Goal: Transaction & Acquisition: Book appointment/travel/reservation

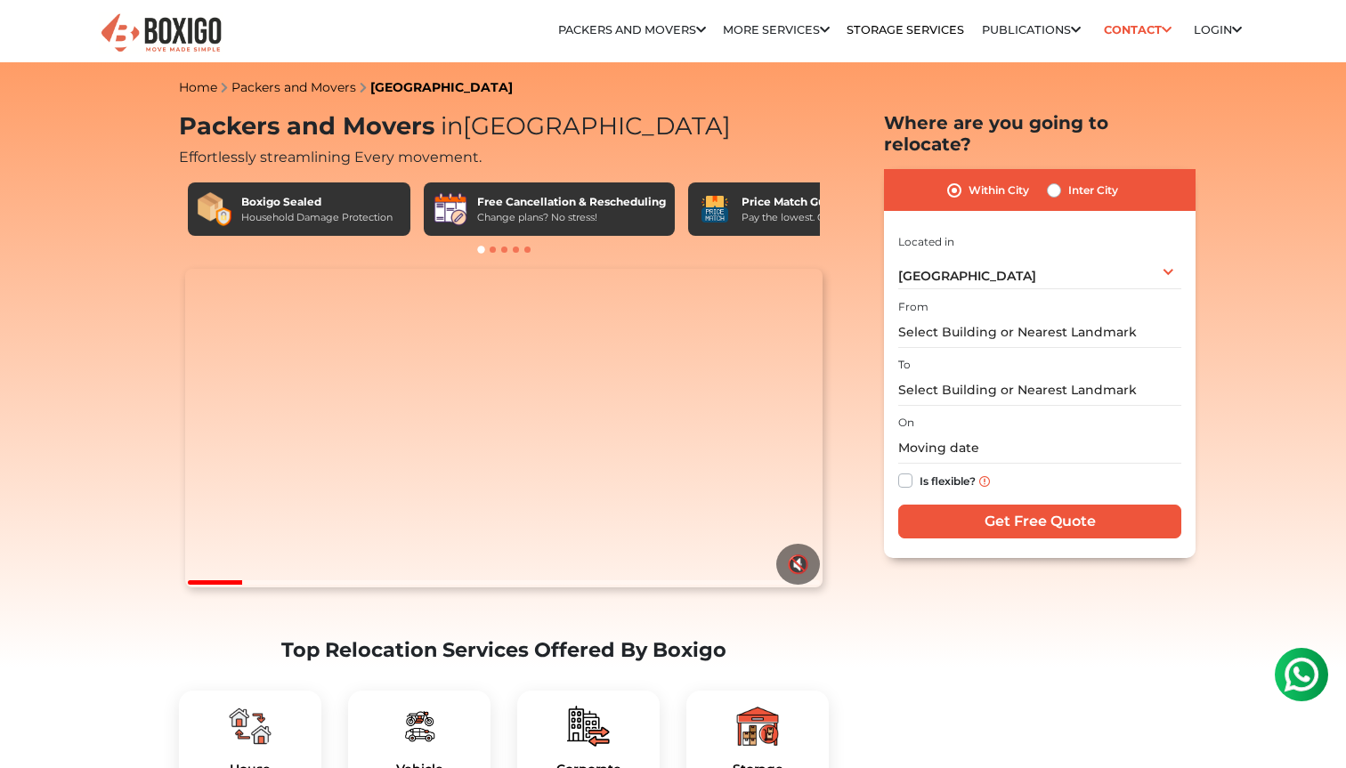
click at [1068, 180] on label "Inter City" at bounding box center [1093, 190] width 50 height 21
click at [1060, 180] on input "Inter City" at bounding box center [1054, 189] width 14 height 18
radio input "true"
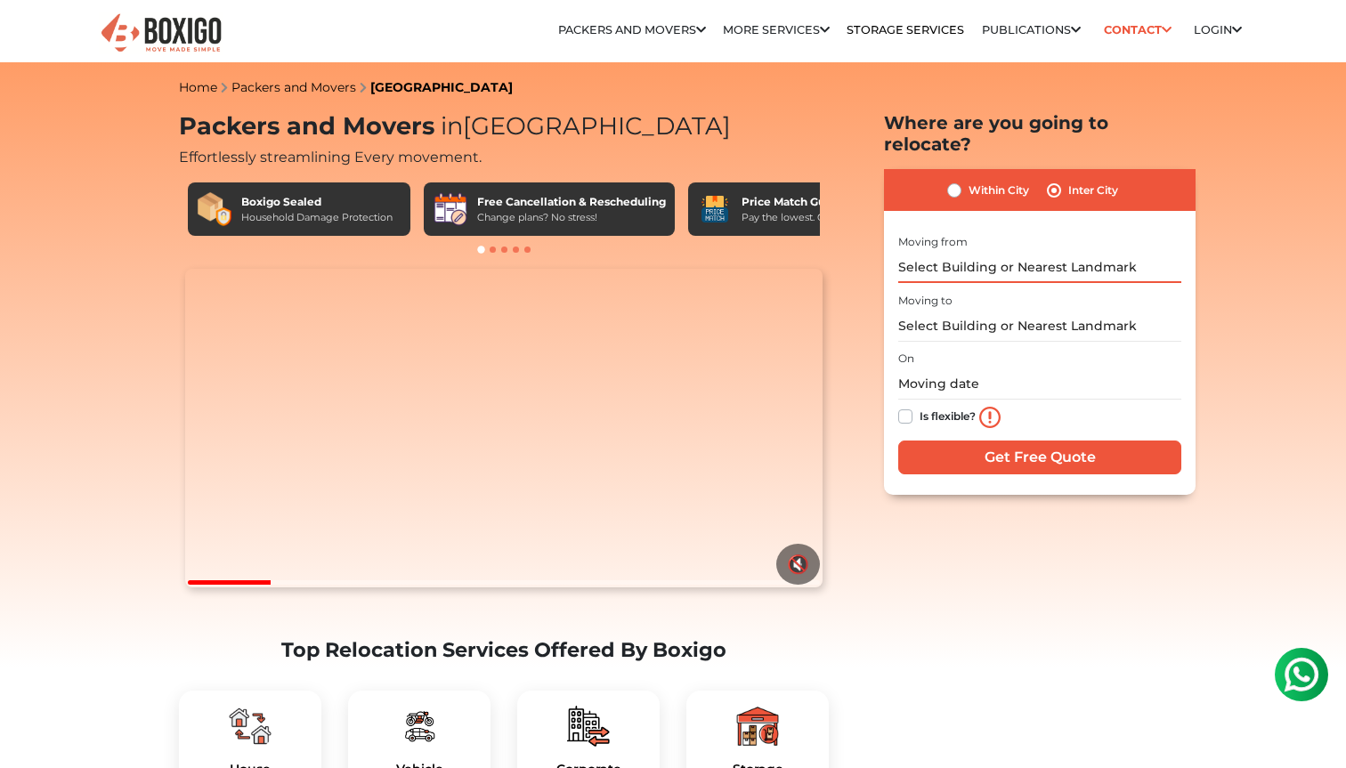
click at [990, 252] on input "text" at bounding box center [1039, 267] width 283 height 31
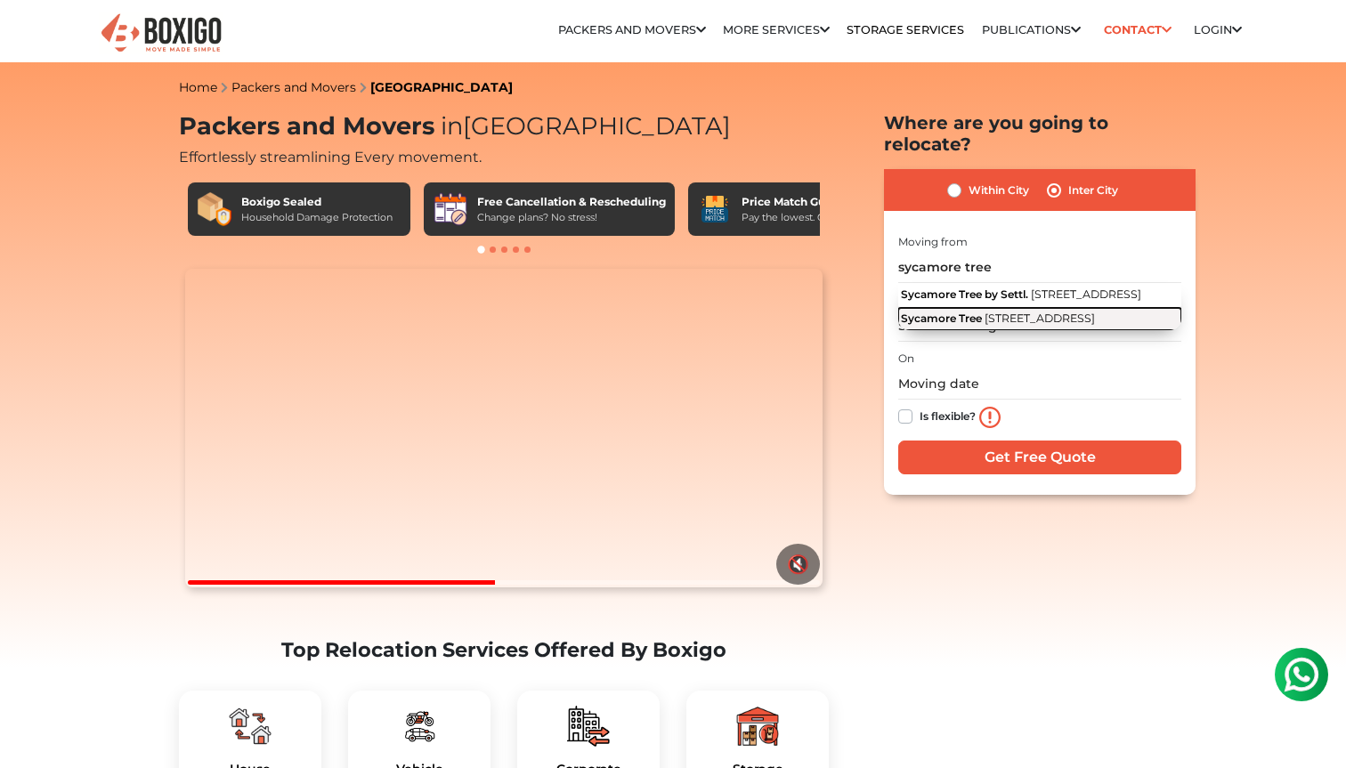
click at [1041, 314] on span "5th Cross Road, Sector 2, PWD Quarters, 1st Sector, HSR Layout, Bengaluru, Karn…" at bounding box center [1039, 317] width 110 height 13
type input "Sycamore Tree, 5th Cross Road, Sector 2, PWD Quarters, 1st Sector, HSR Layout, …"
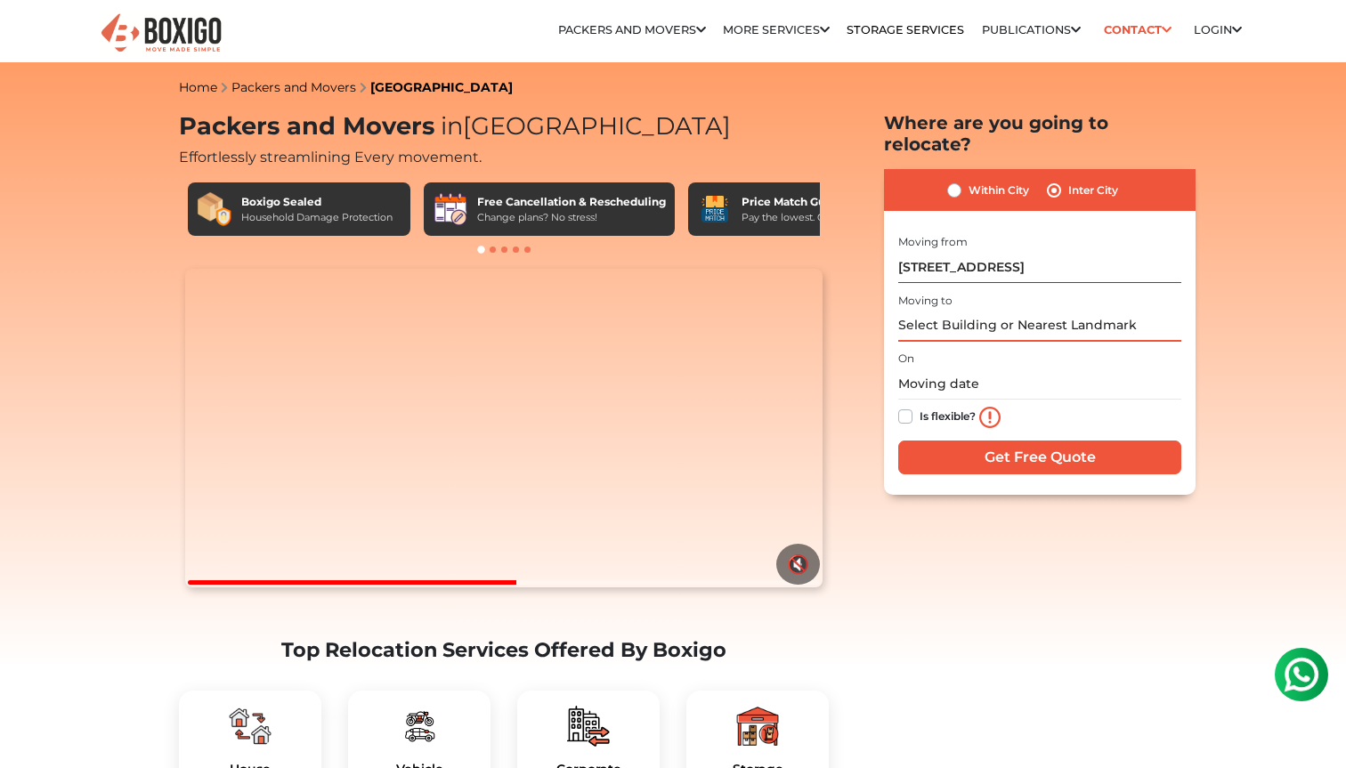
click at [1001, 311] on input "text" at bounding box center [1039, 326] width 283 height 31
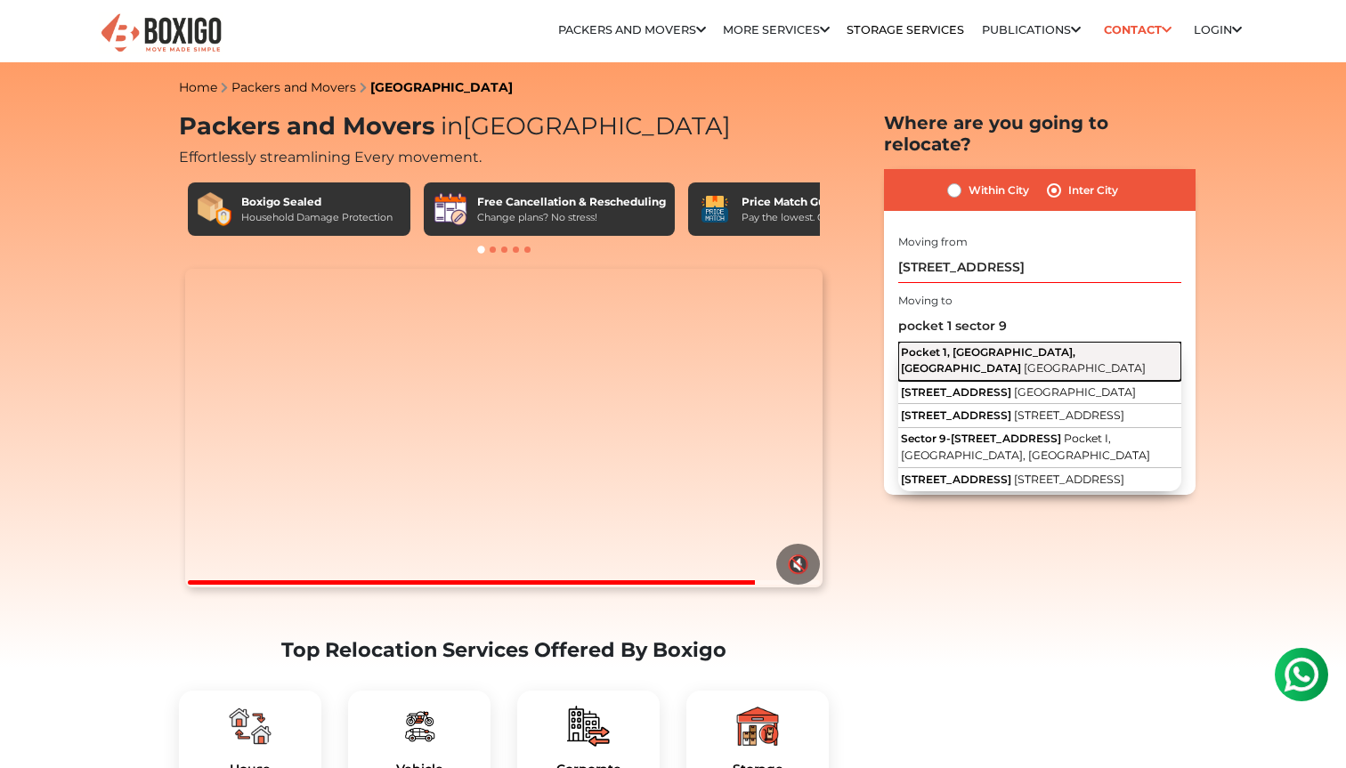
click at [1038, 345] on span "Pocket 1, Sector 9 Dwarka, Dwarka" at bounding box center [988, 359] width 174 height 29
type input "Pocket 1, Sector 9 Dwarka, Dwarka, Delhi"
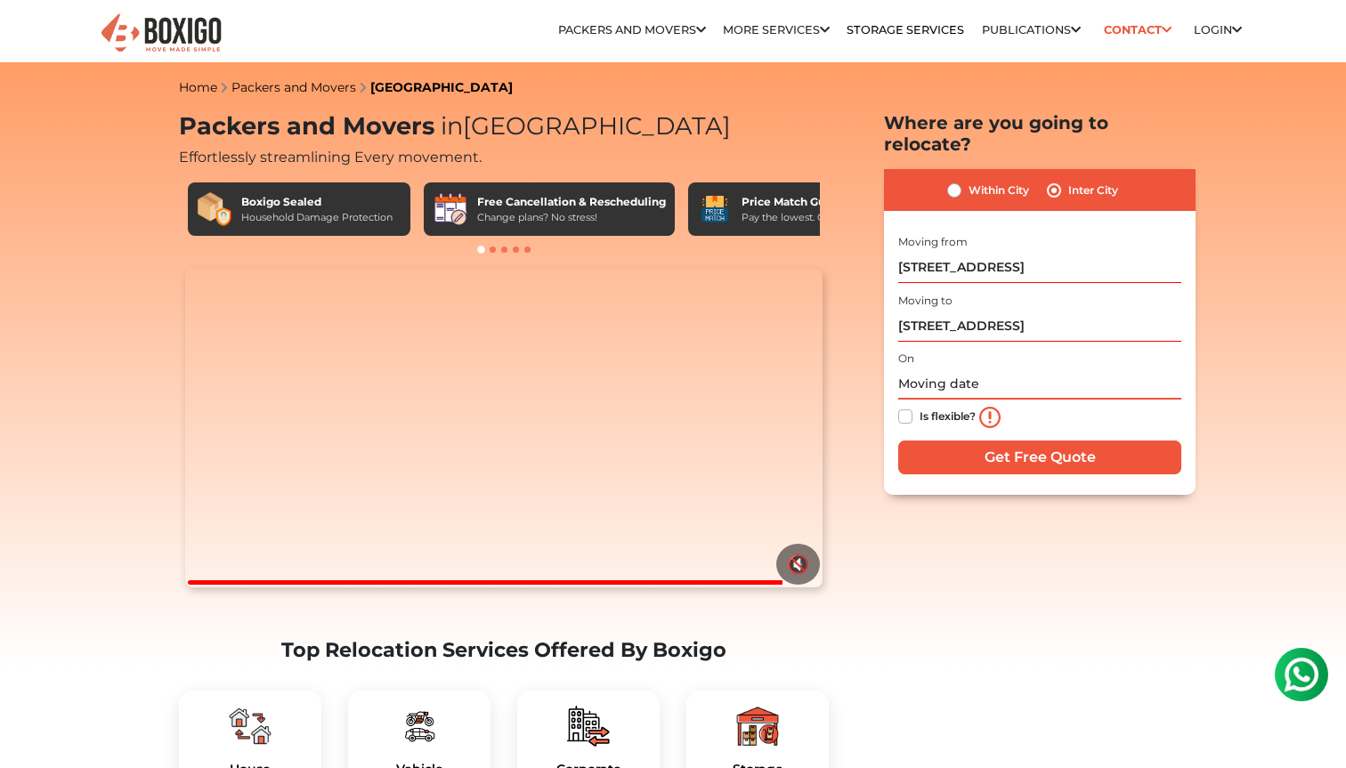
click at [933, 368] on input "text" at bounding box center [1039, 383] width 283 height 31
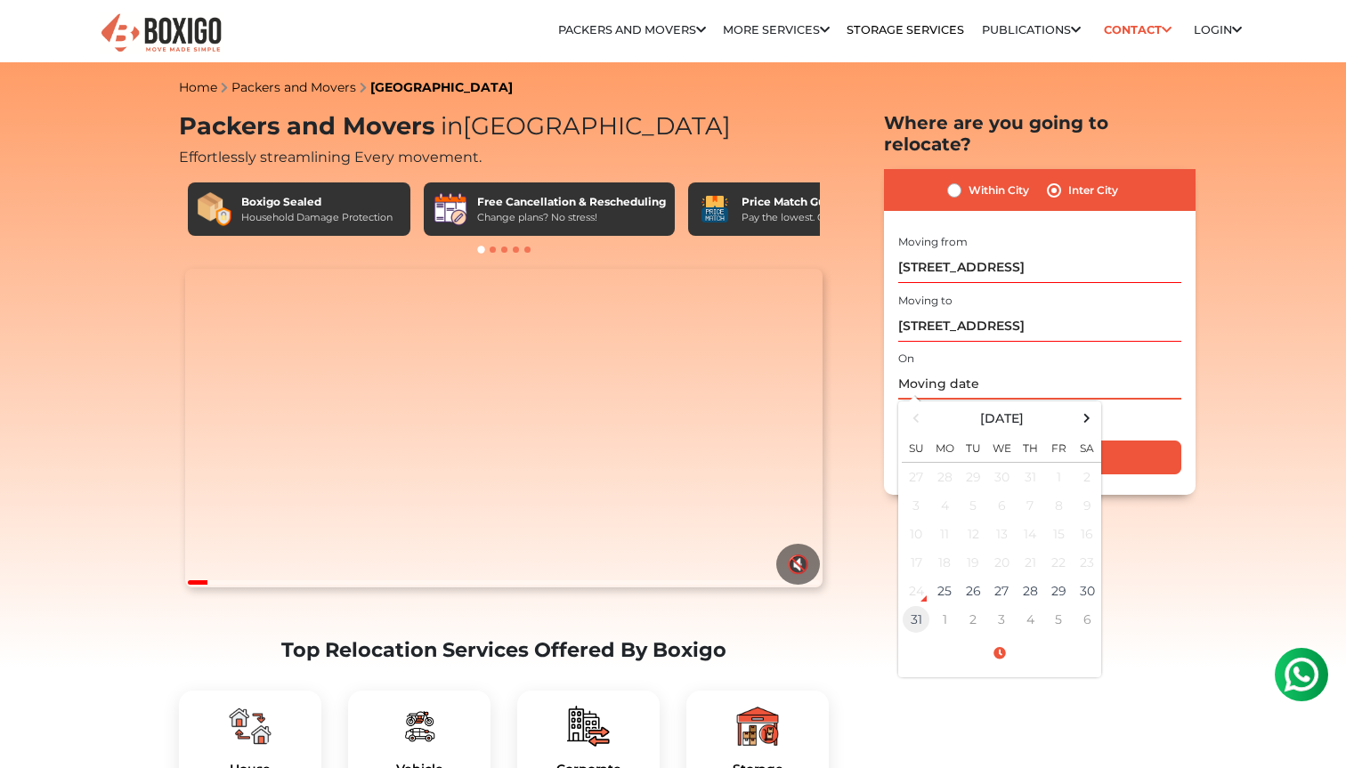
click at [906, 605] on td "31" at bounding box center [916, 619] width 28 height 28
type input "08/31/2025 12:00 AM"
click at [1107, 401] on div "Is flexible?" at bounding box center [1039, 418] width 283 height 36
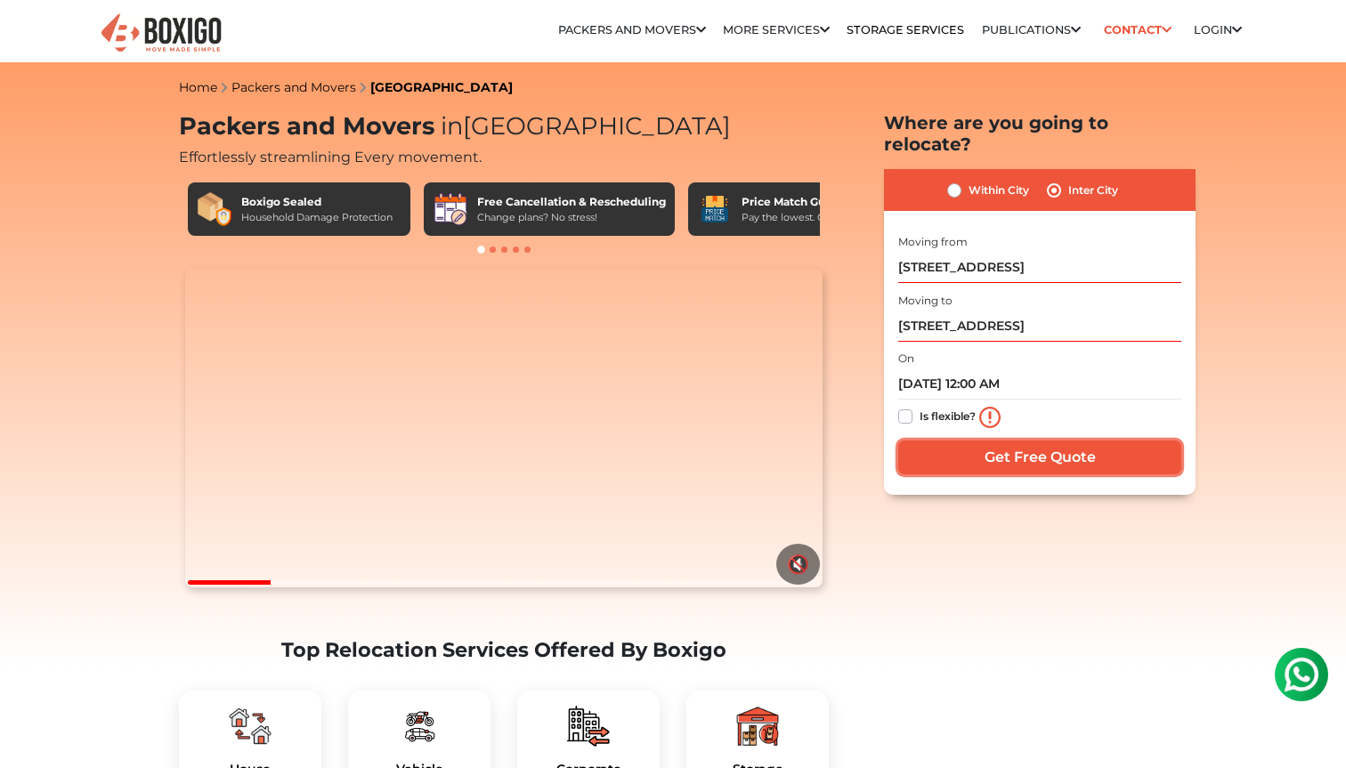
click at [968, 441] on input "Get Free Quote" at bounding box center [1039, 458] width 283 height 34
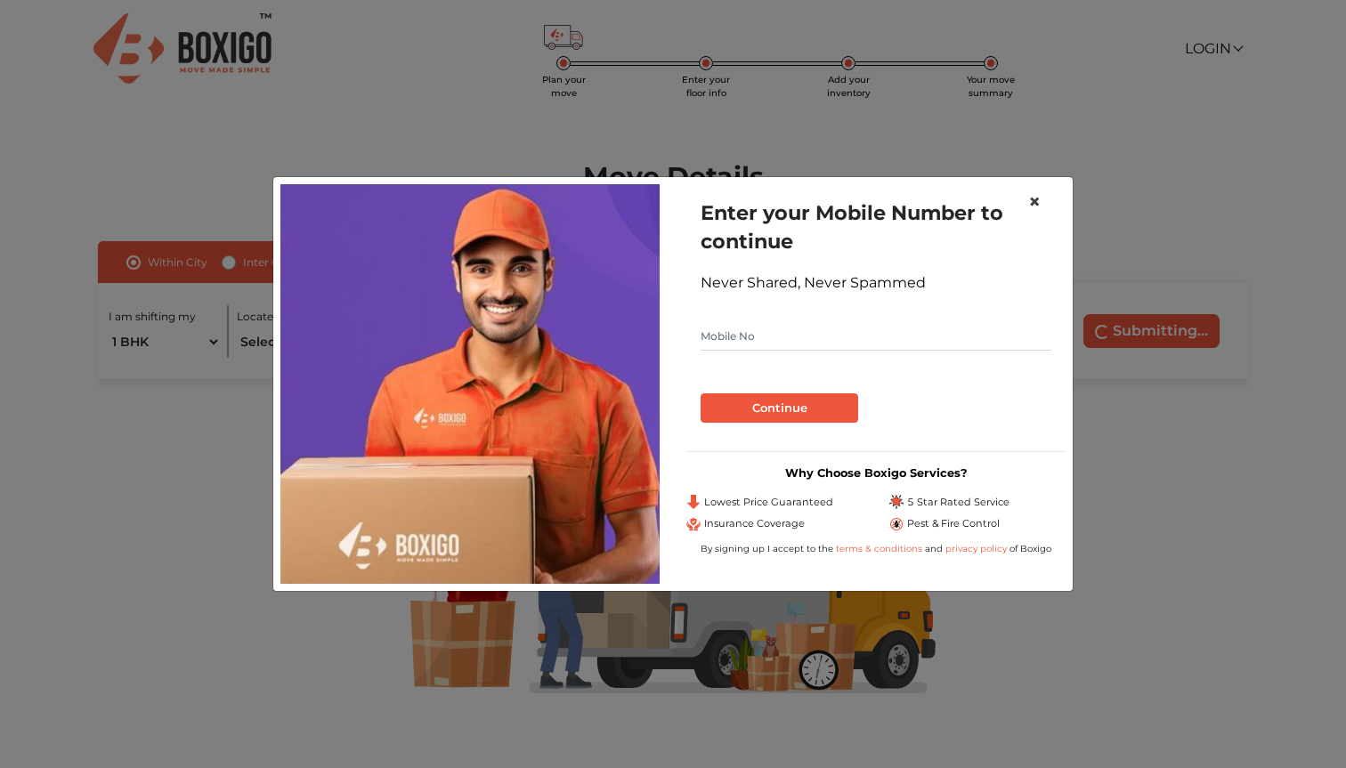
click at [1032, 205] on span "×" at bounding box center [1034, 202] width 12 height 26
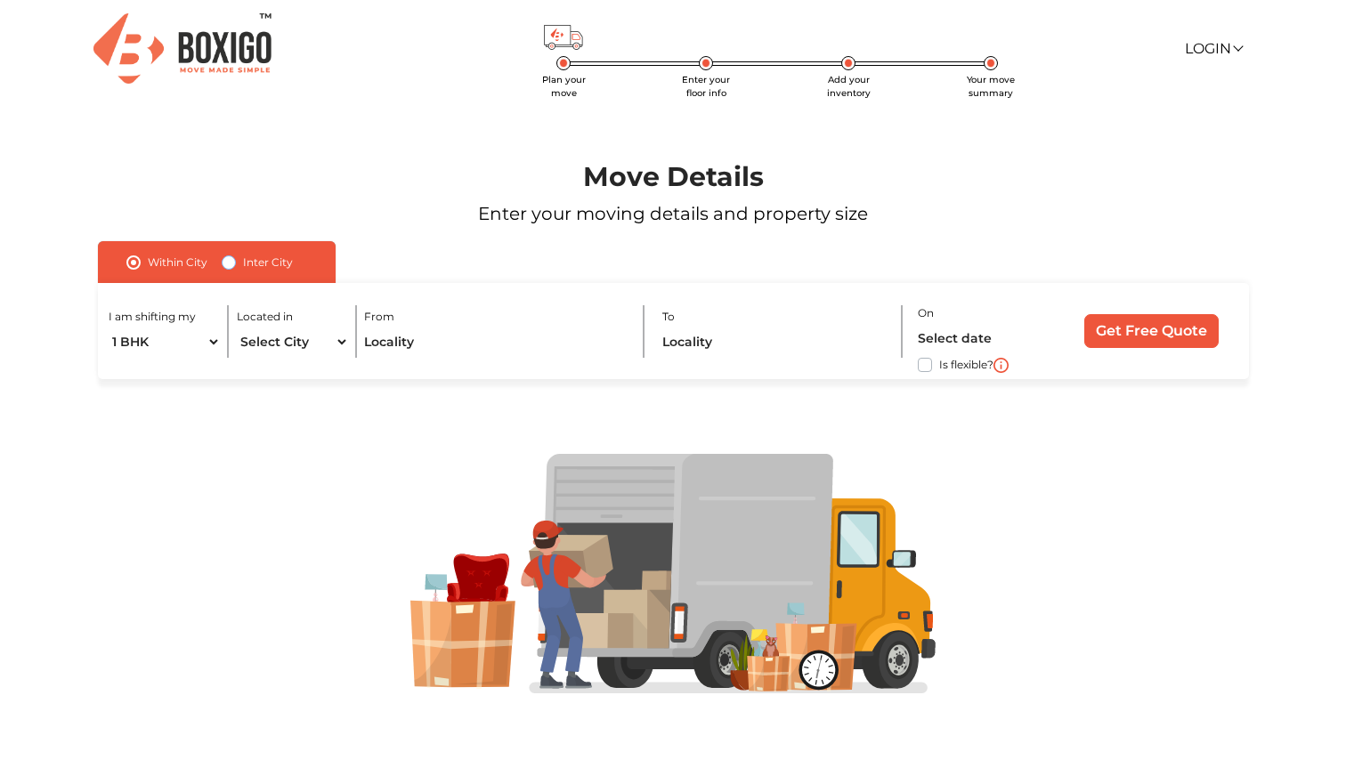
click at [233, 252] on input "Inter City" at bounding box center [229, 261] width 14 height 18
radio input "true"
click at [165, 351] on select "1 BHK 2 BHK 3 BHK 3 + BHK FEW ITEMS" at bounding box center [180, 342] width 142 height 31
select select "FEW ITEMS"
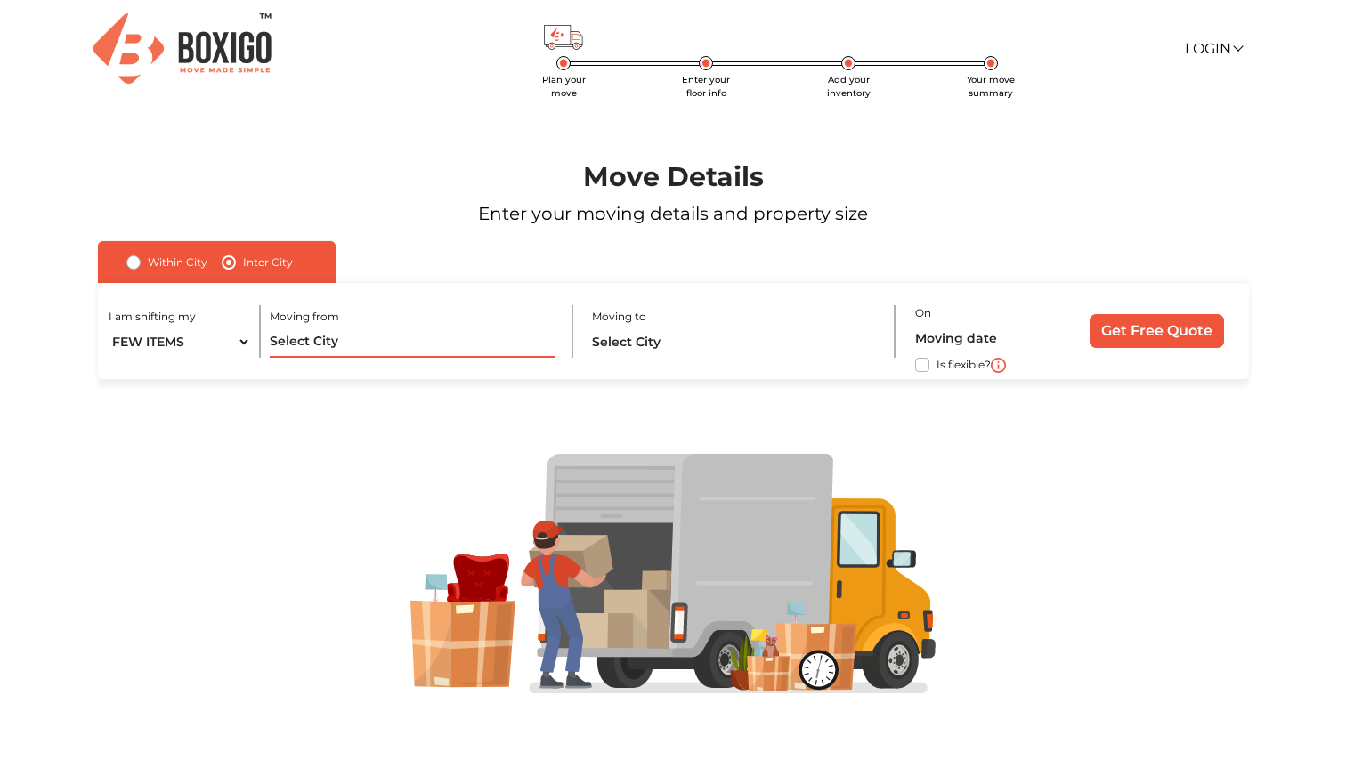
click at [321, 343] on input "text" at bounding box center [412, 342] width 285 height 31
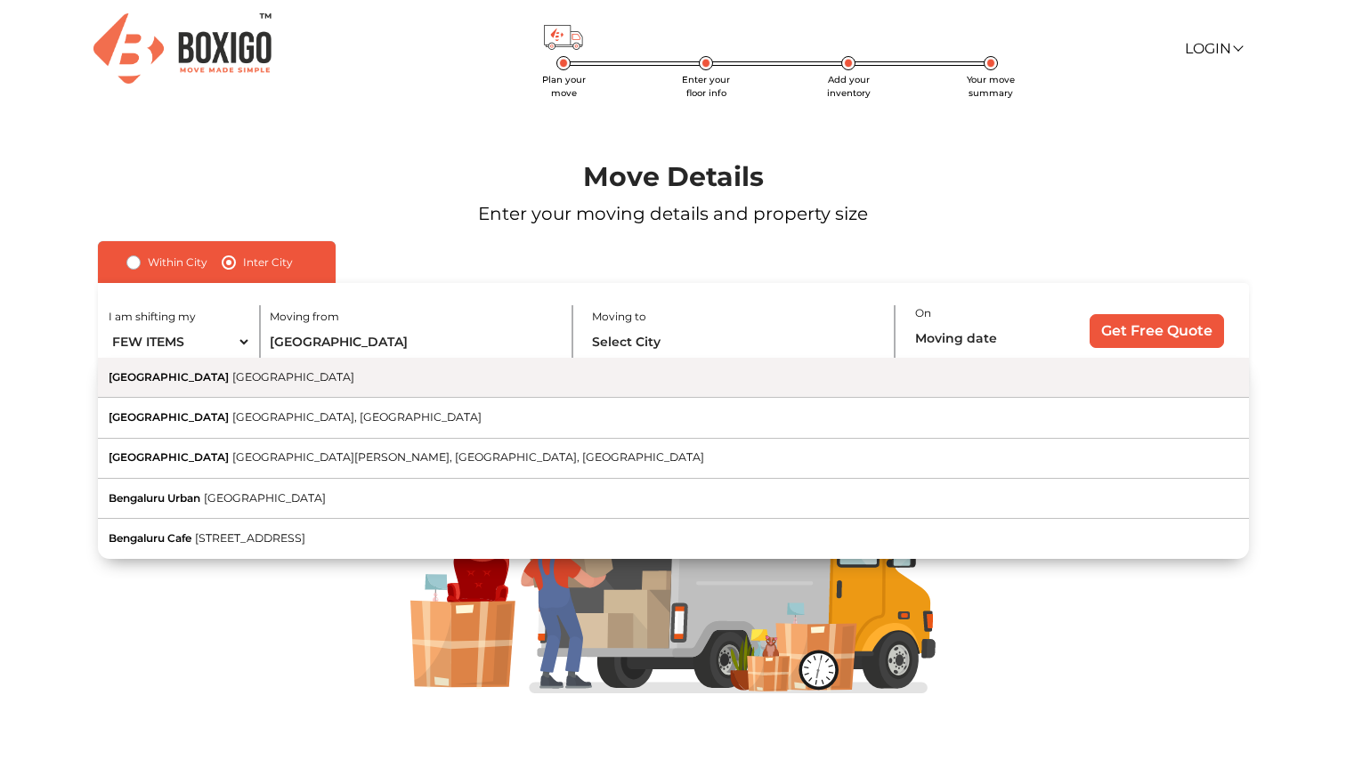
click at [409, 389] on button "[GEOGRAPHIC_DATA] [GEOGRAPHIC_DATA]" at bounding box center [673, 378] width 1151 height 40
type input "[GEOGRAPHIC_DATA], [GEOGRAPHIC_DATA]"
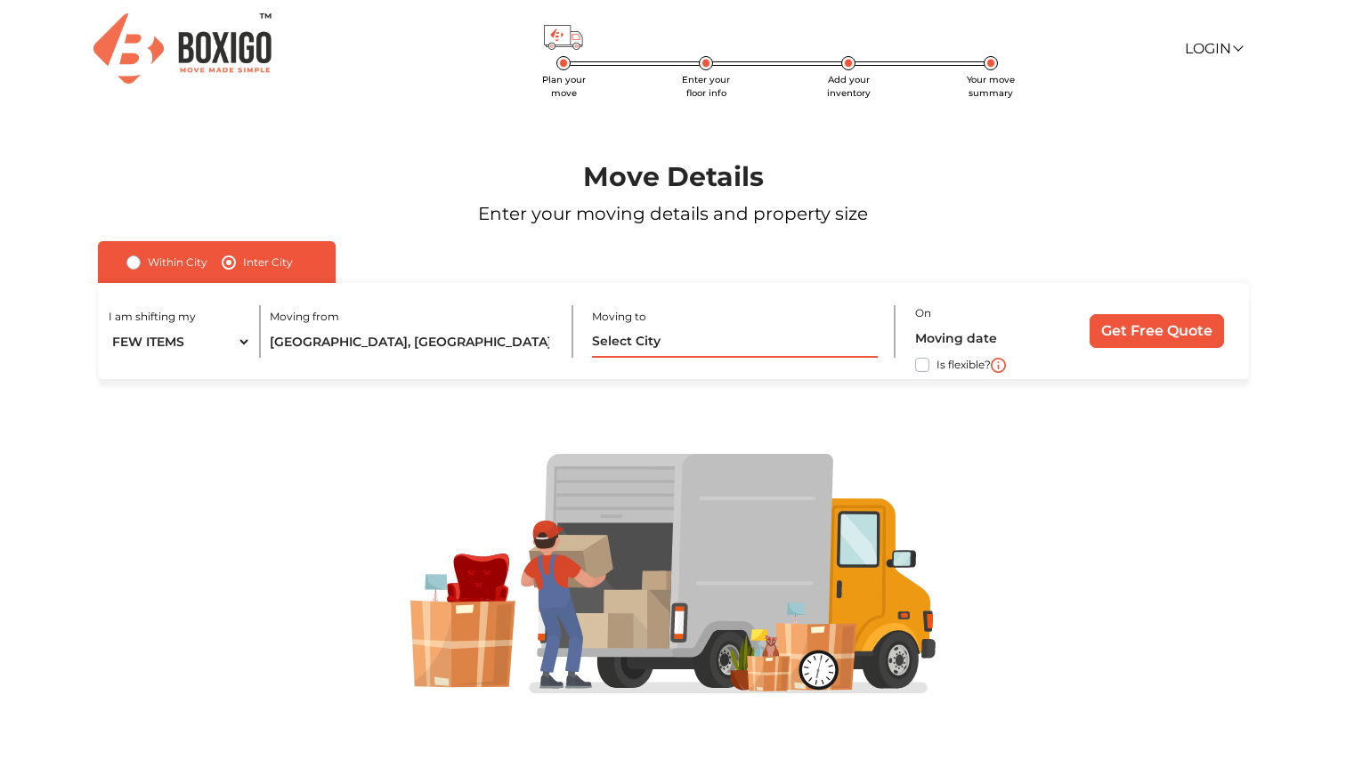
click at [666, 334] on input "text" at bounding box center [734, 342] width 285 height 31
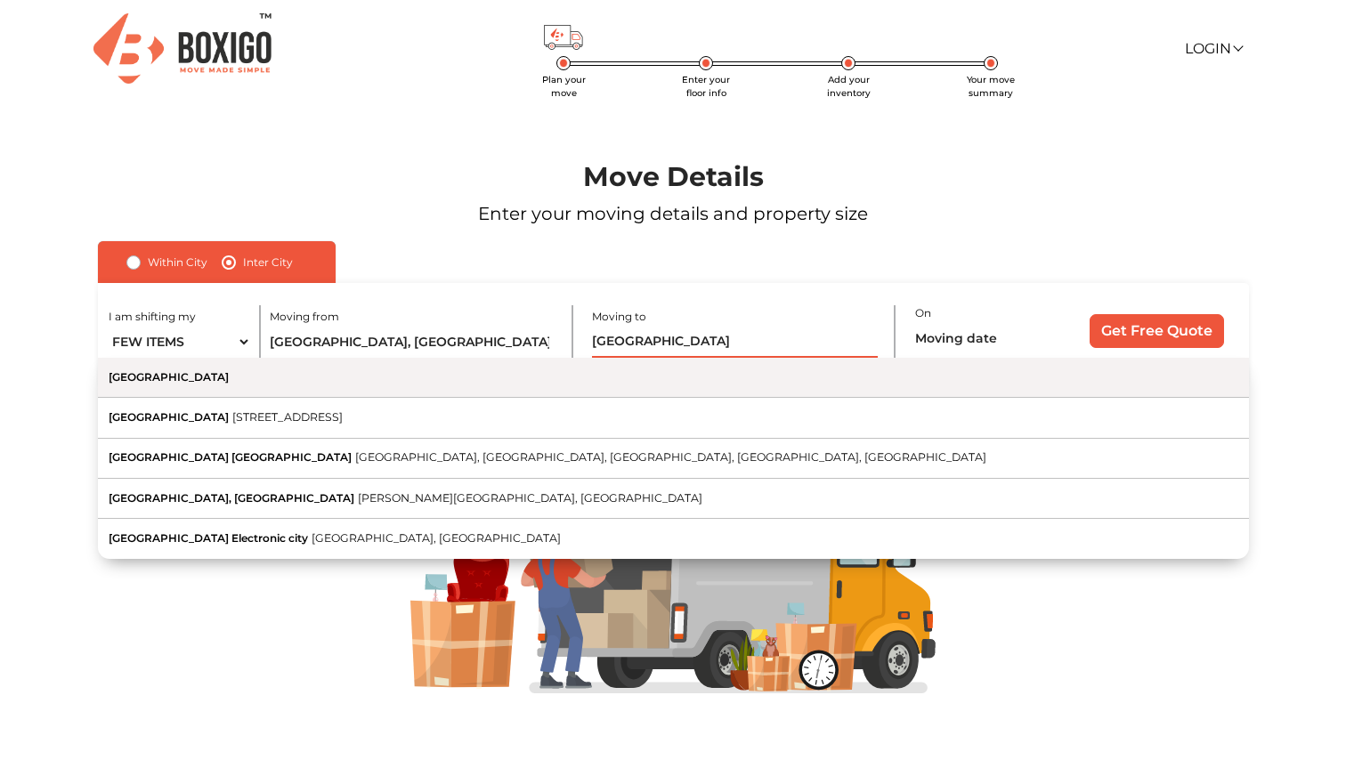
type input "[GEOGRAPHIC_DATA]"
click at [491, 374] on button "[GEOGRAPHIC_DATA]" at bounding box center [673, 378] width 1151 height 40
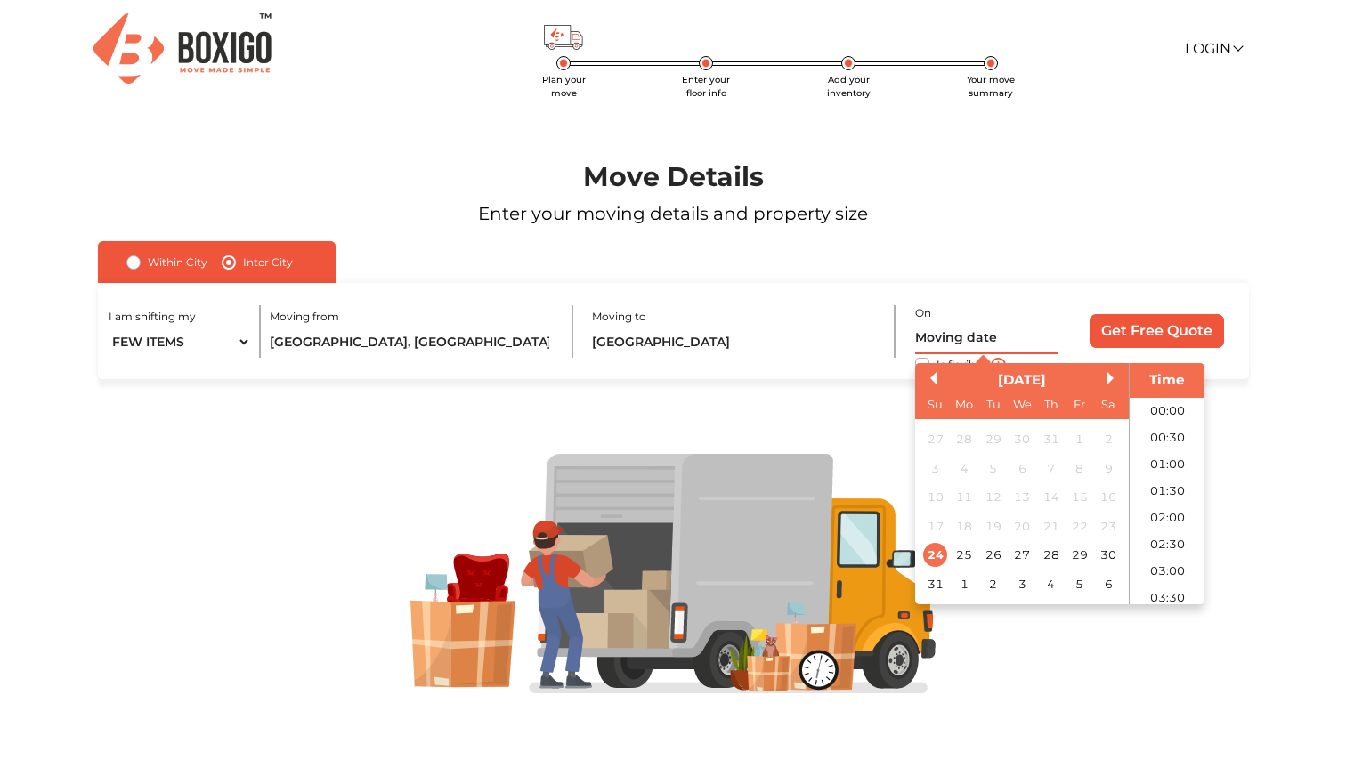
click at [957, 336] on input "text" at bounding box center [986, 338] width 143 height 31
click at [926, 584] on div "31" at bounding box center [935, 583] width 24 height 24
type input "[DATE] 12:00 AM"
click at [1149, 333] on input "Get Free Quote" at bounding box center [1156, 331] width 134 height 34
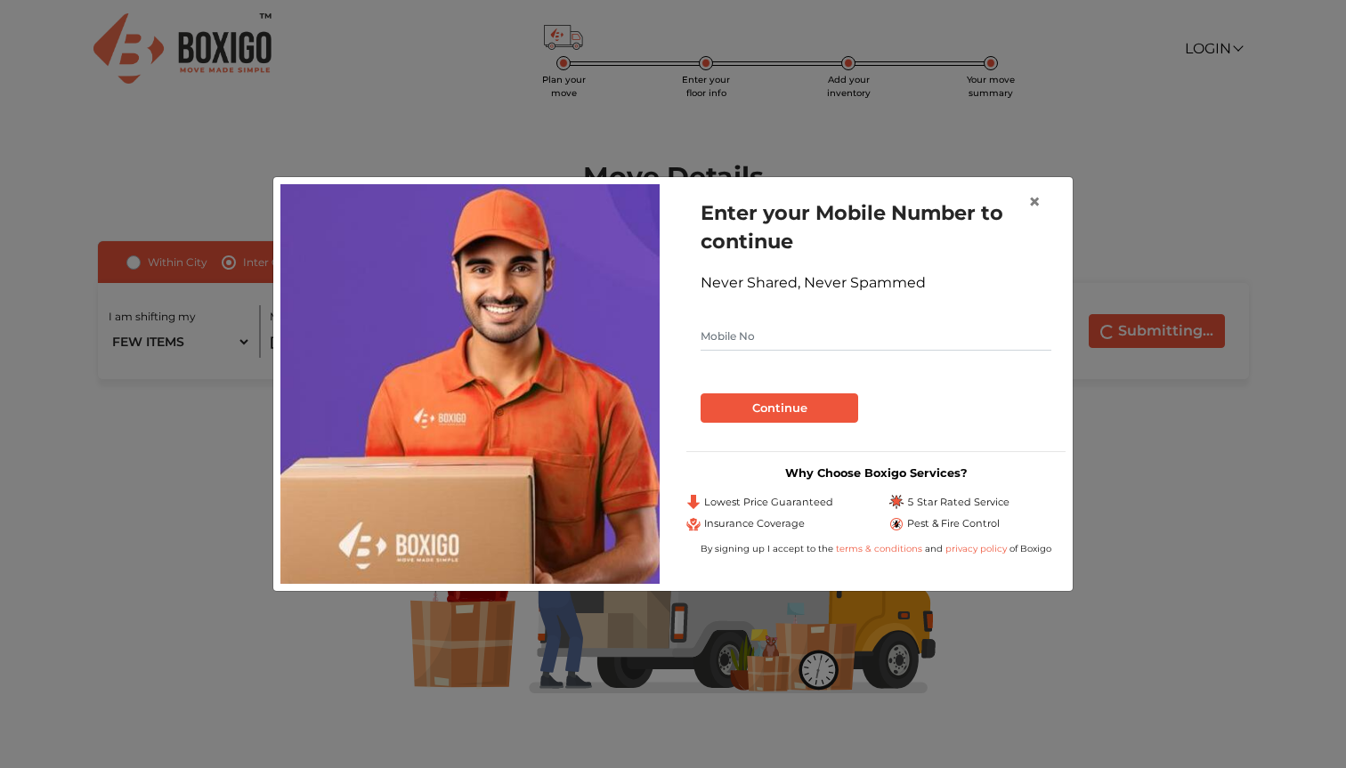
click at [746, 337] on input "text" at bounding box center [875, 336] width 351 height 28
type input "8826138284"
click at [769, 390] on div "Continue" at bounding box center [875, 401] width 351 height 44
click at [773, 408] on button "Continue" at bounding box center [779, 408] width 158 height 30
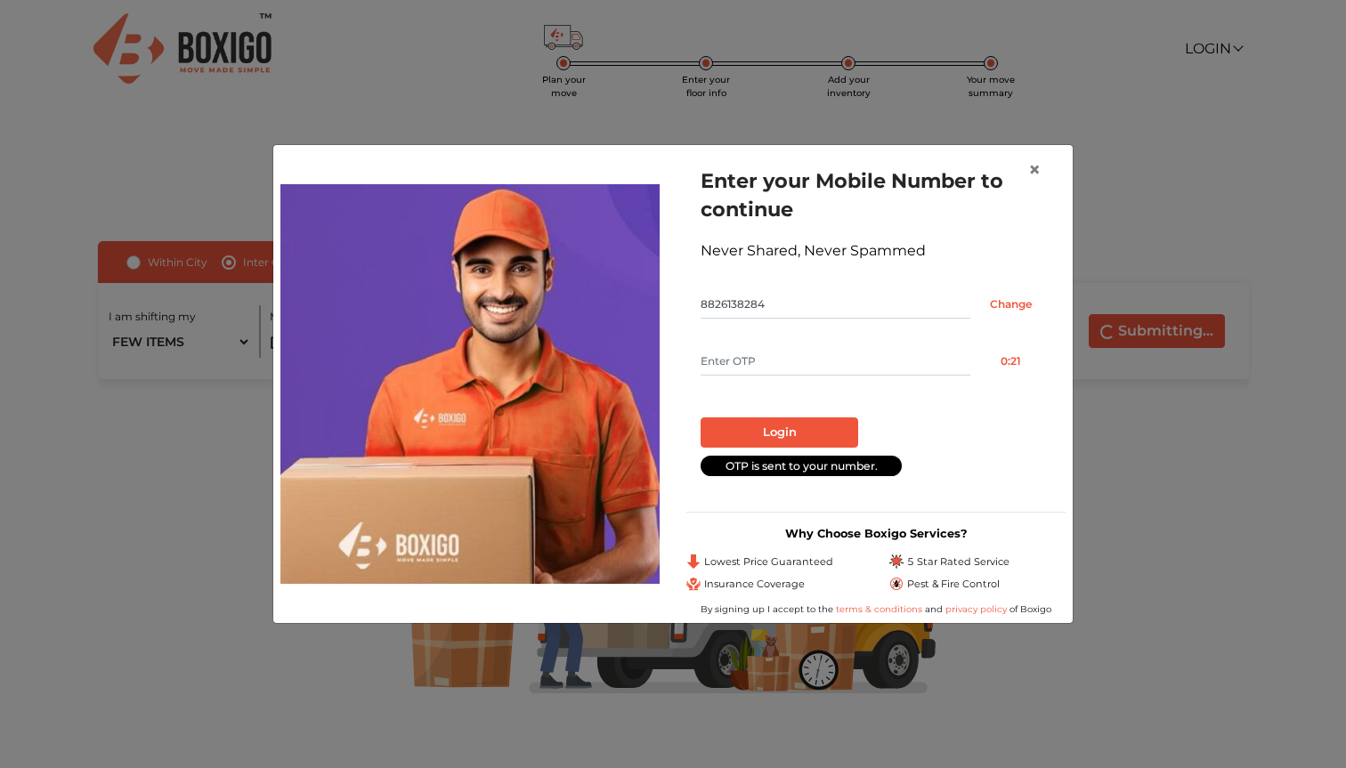
click at [757, 360] on input "text" at bounding box center [835, 361] width 270 height 28
type input "1302"
click at [786, 424] on button "Login" at bounding box center [779, 432] width 158 height 30
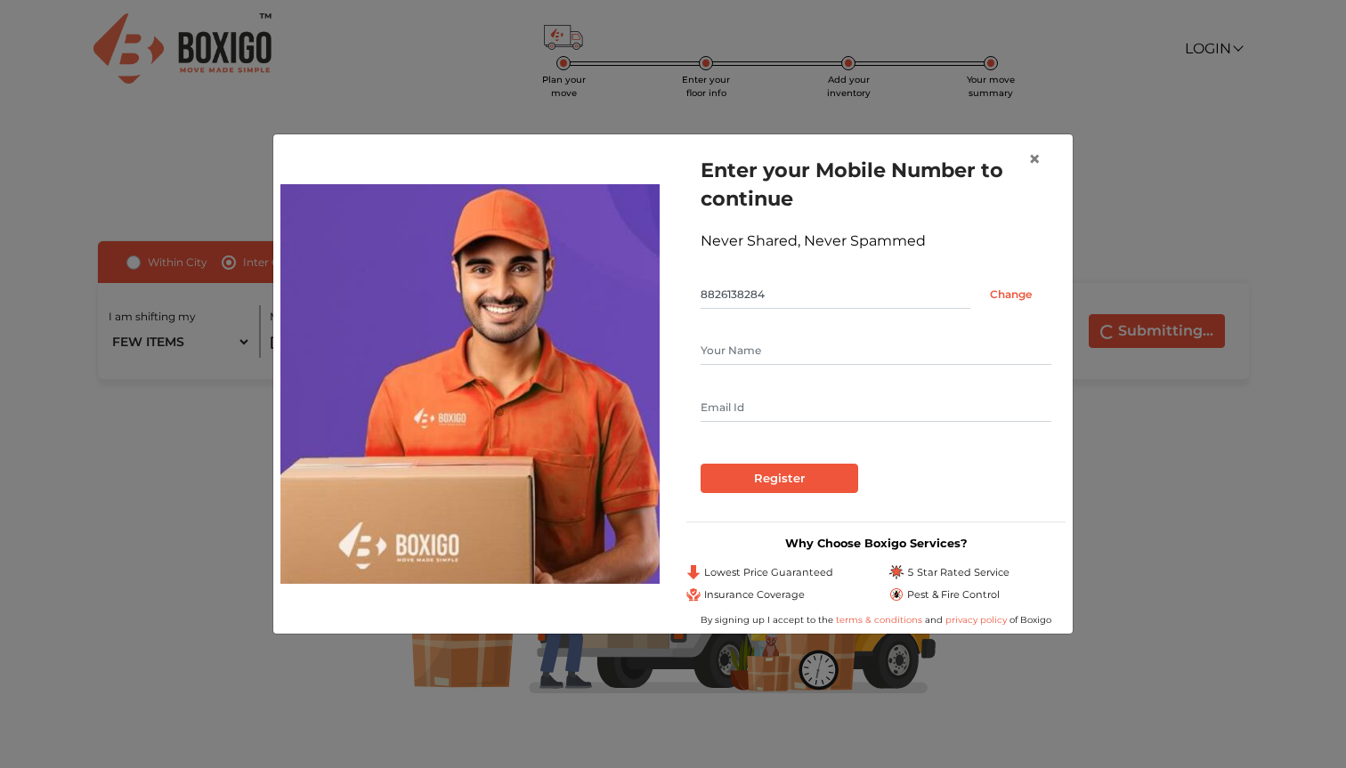
click at [755, 366] on div at bounding box center [875, 378] width 351 height 85
click at [748, 357] on input "text" at bounding box center [875, 350] width 351 height 28
type input "Karan"
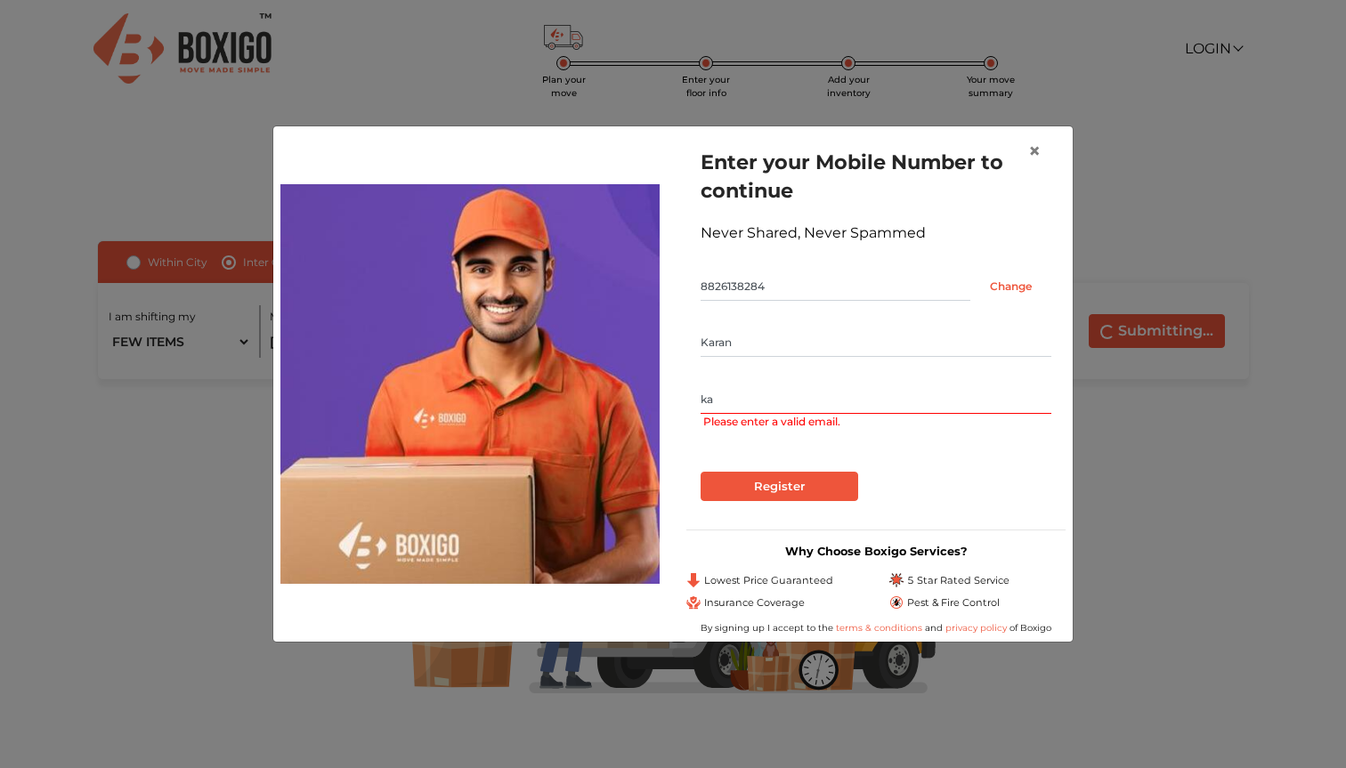
type input "[EMAIL_ADDRESS][DOMAIN_NAME]"
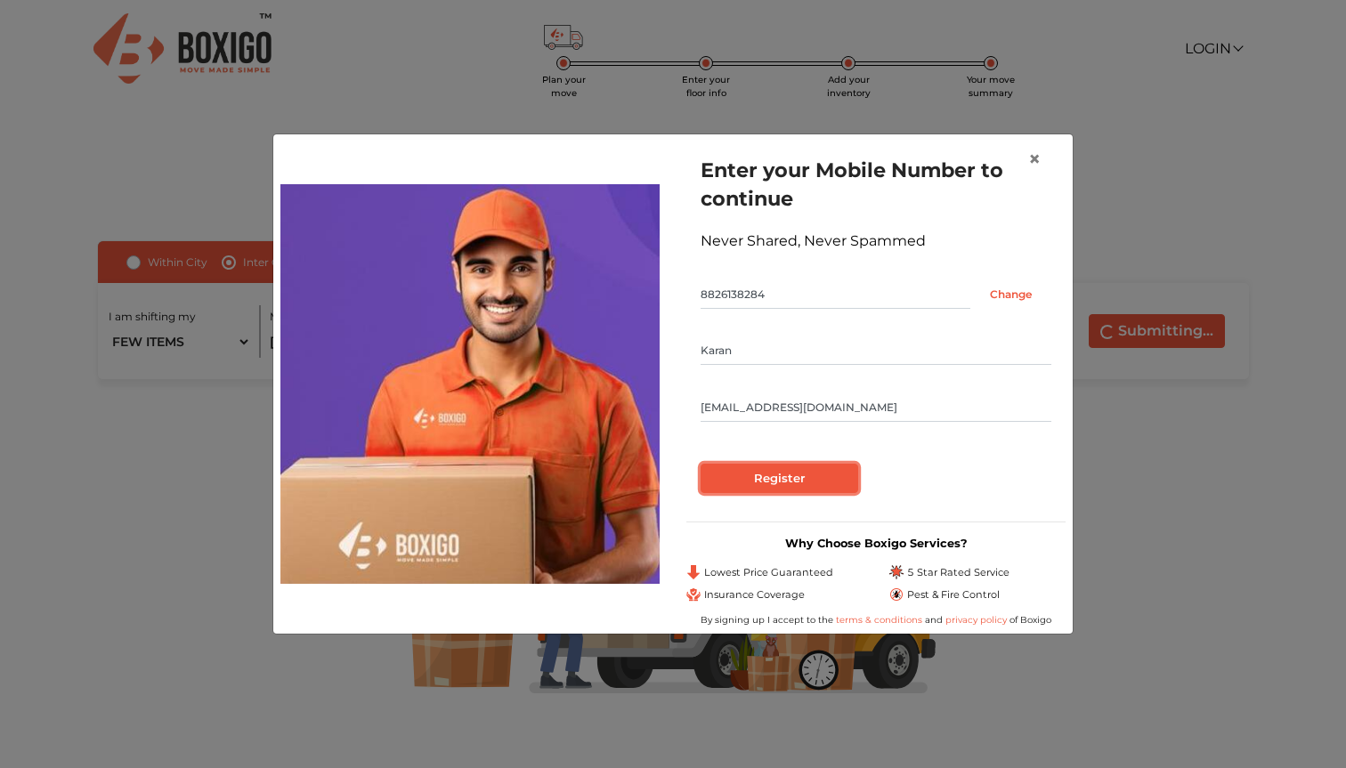
click at [778, 476] on input "Register" at bounding box center [779, 479] width 158 height 30
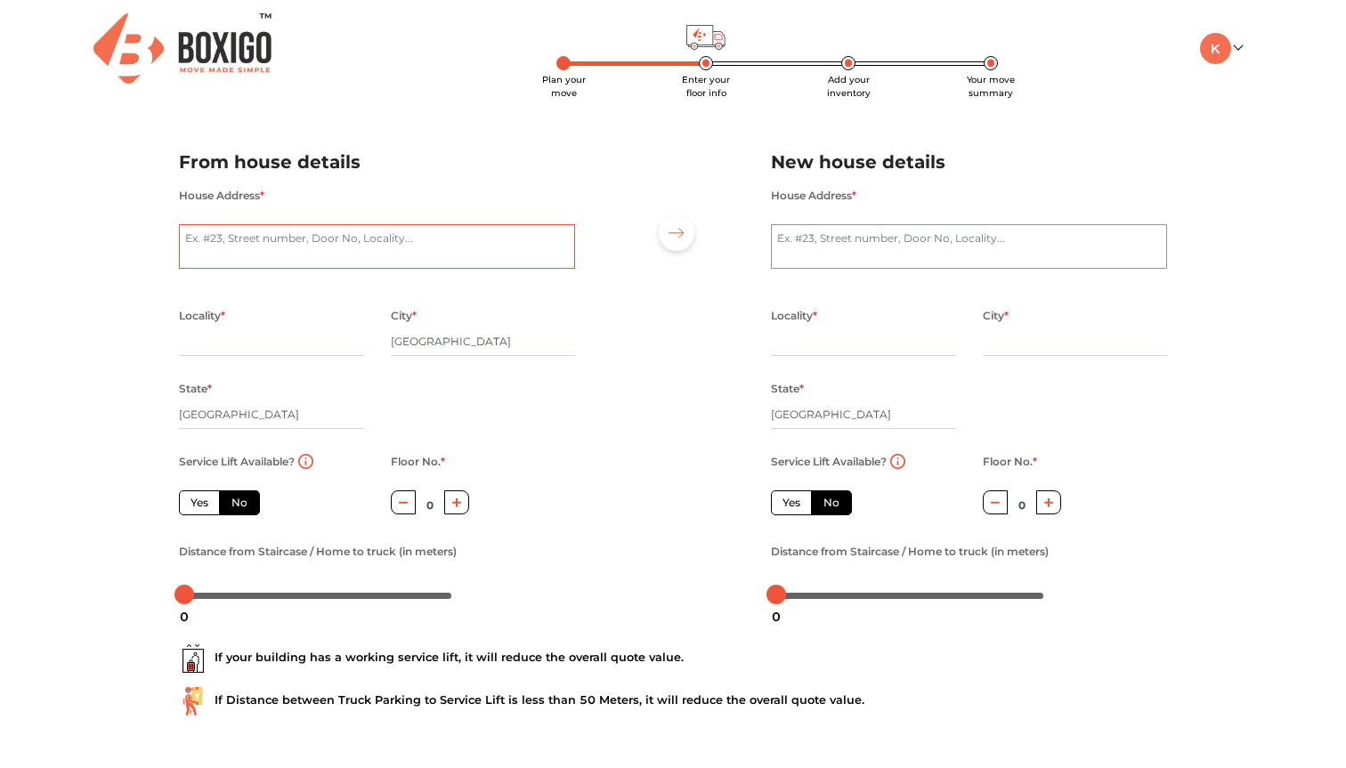
click at [342, 250] on textarea "House Address *" at bounding box center [377, 246] width 396 height 44
type textarea "sycamore"
type textarea "HSR Layout Sector 1"
click at [845, 228] on textarea "House Address *" at bounding box center [969, 246] width 396 height 44
paste textarea "Dwarka Sector 9"
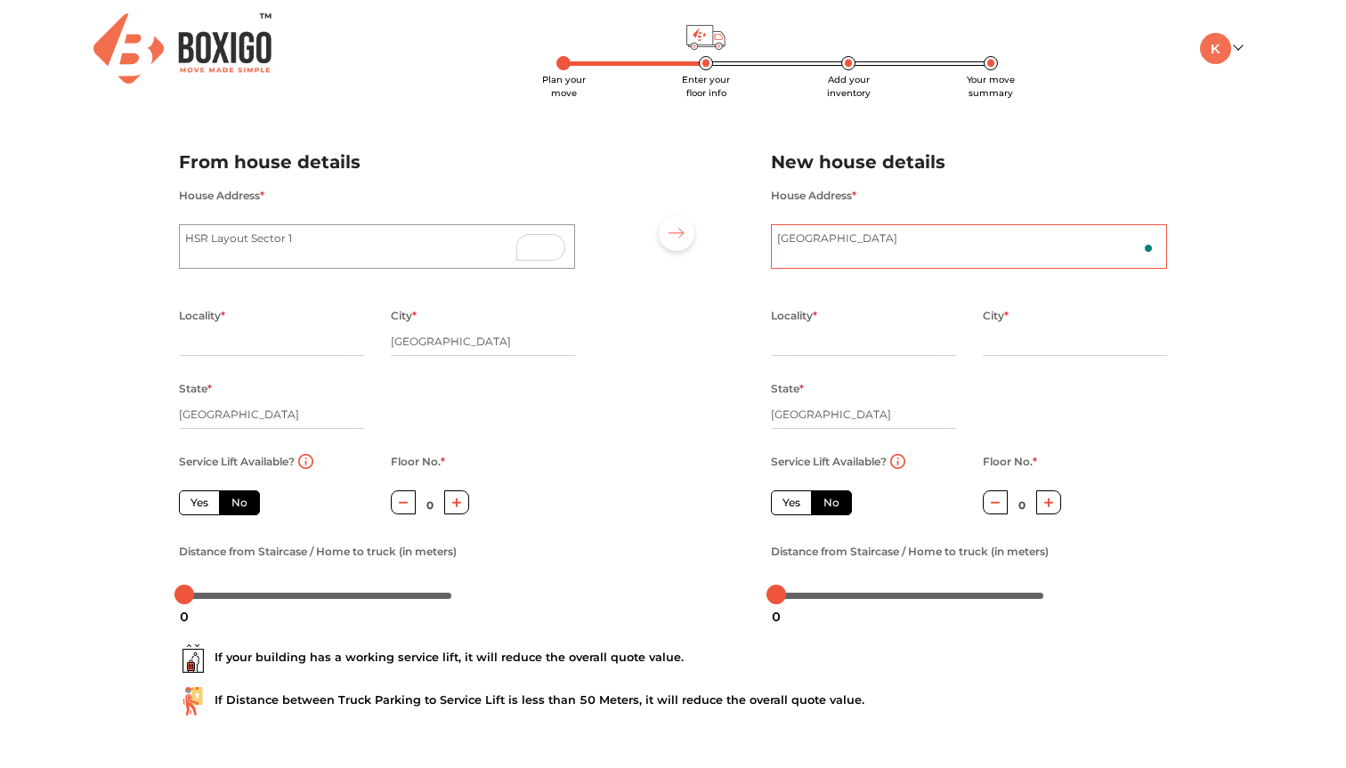
type textarea "[GEOGRAPHIC_DATA]"
click at [434, 264] on textarea "HSR Layout Sector 1" at bounding box center [377, 246] width 396 height 44
type textarea "HSR Layout Sector 1, [GEOGRAPHIC_DATA]"
click at [213, 348] on input "text" at bounding box center [271, 342] width 185 height 28
type input "HSR Layout"
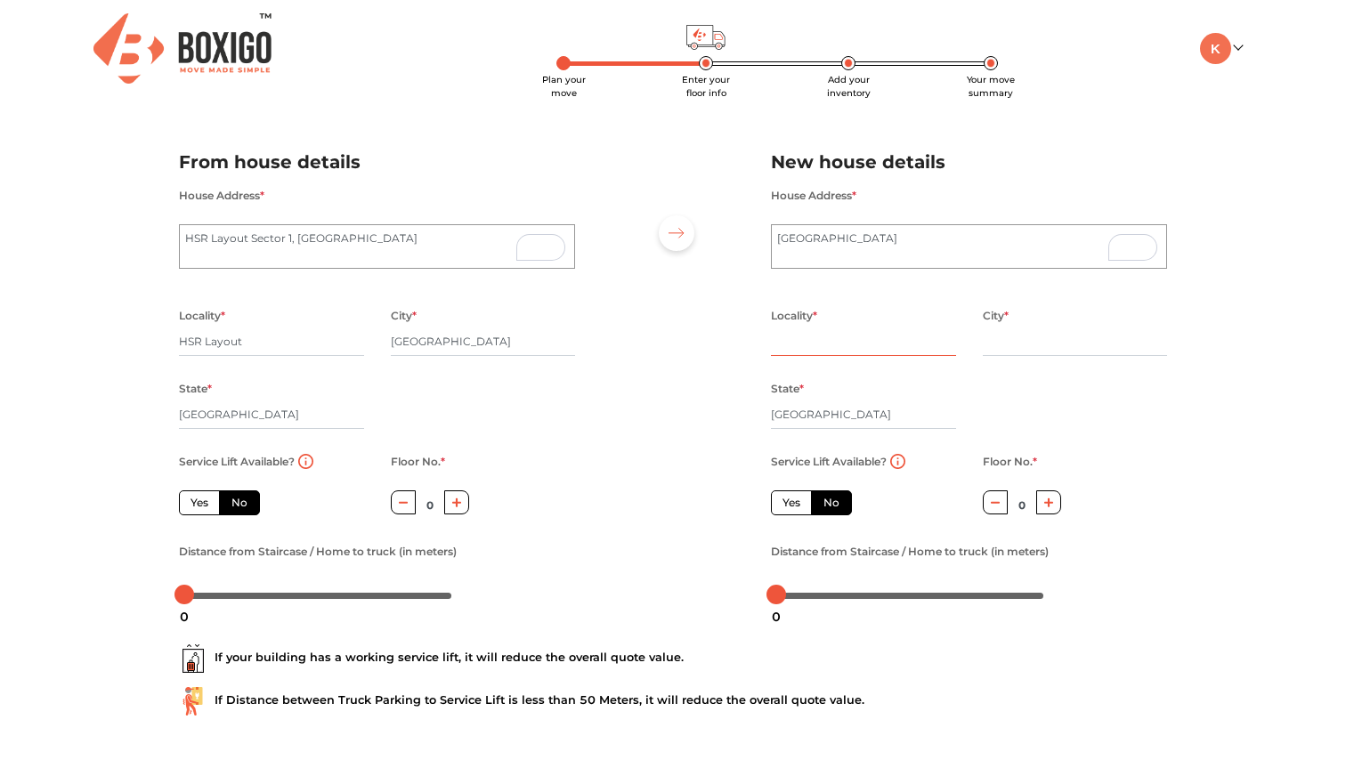
click at [831, 348] on input "text" at bounding box center [863, 342] width 185 height 28
type input "Dwarka"
type input "S"
type input "[GEOGRAPHIC_DATA]"
click at [327, 427] on input "[GEOGRAPHIC_DATA]" at bounding box center [271, 414] width 185 height 28
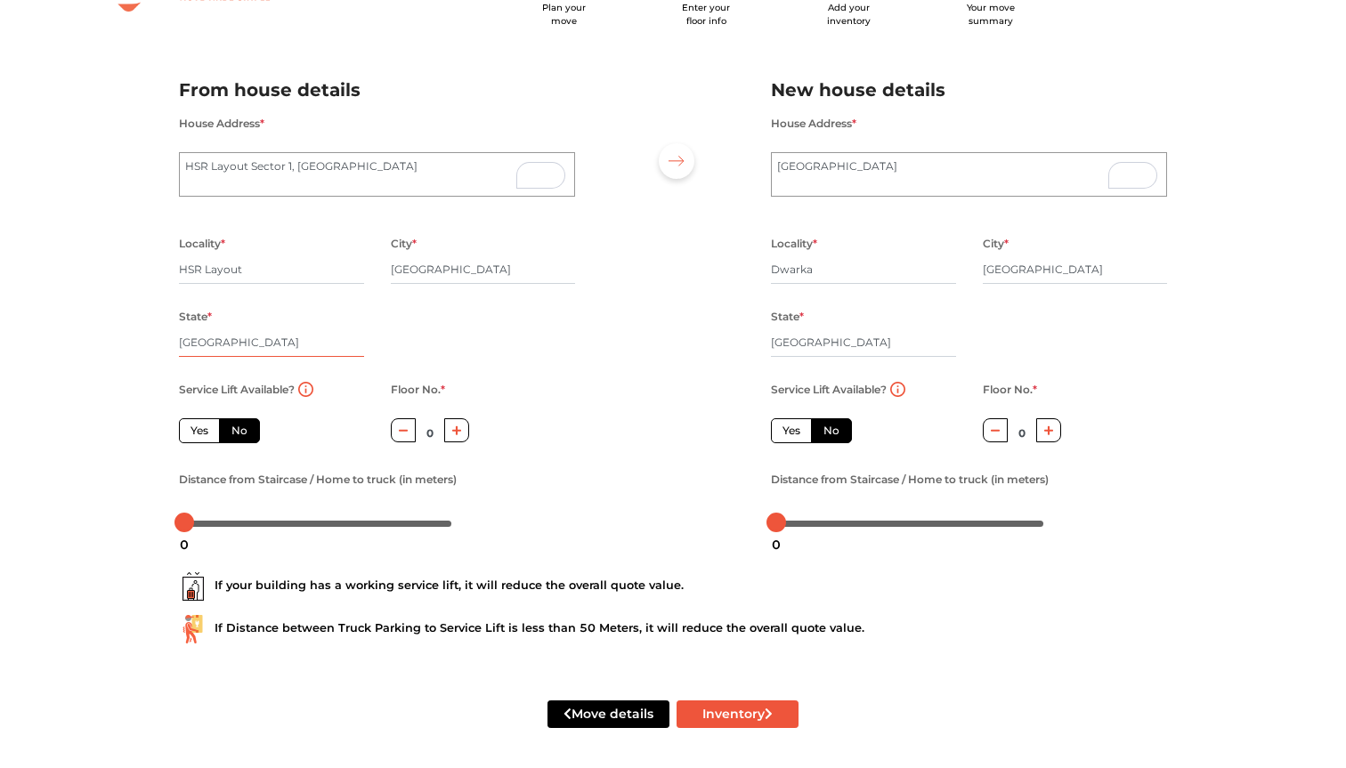
scroll to position [78, 0]
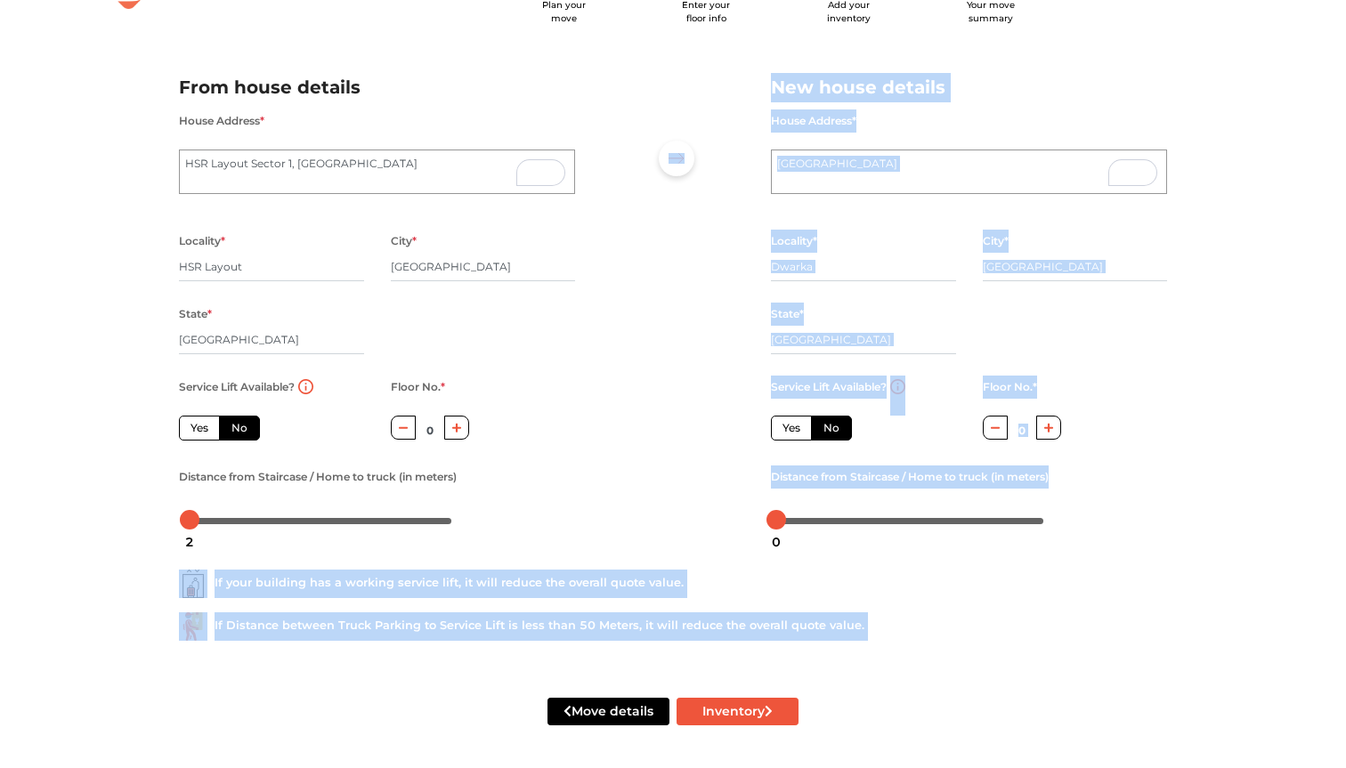
click at [191, 521] on body "Plan your move Enter your floor info Add your inventory Your move summary My Mo…" at bounding box center [673, 309] width 1346 height 768
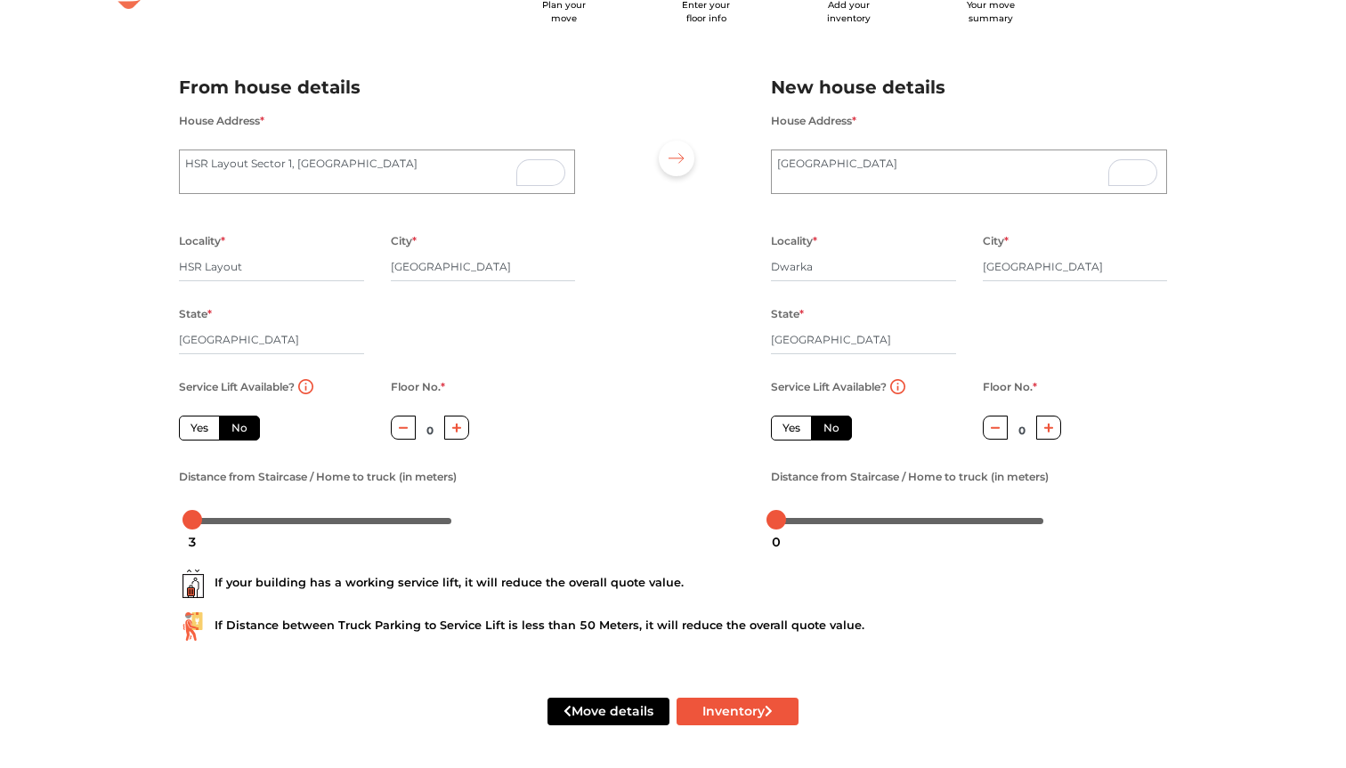
click at [111, 502] on div "Plan your move Enter your floor info Add your inventory Your move summary My Mo…" at bounding box center [673, 346] width 1346 height 843
click at [195, 516] on div at bounding box center [192, 520] width 20 height 20
click at [766, 708] on icon "submit" at bounding box center [769, 711] width 8 height 12
radio input "true"
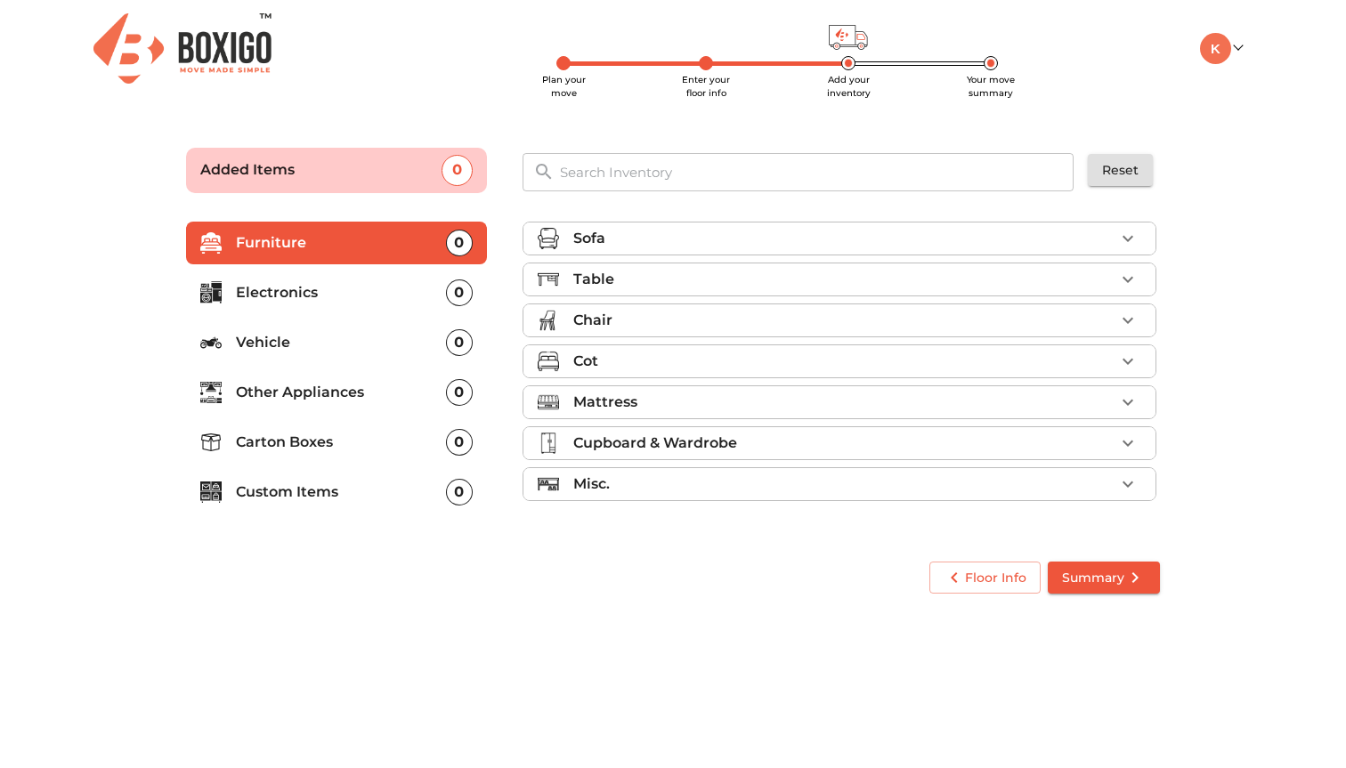
click at [399, 291] on p "Electronics" at bounding box center [341, 292] width 210 height 21
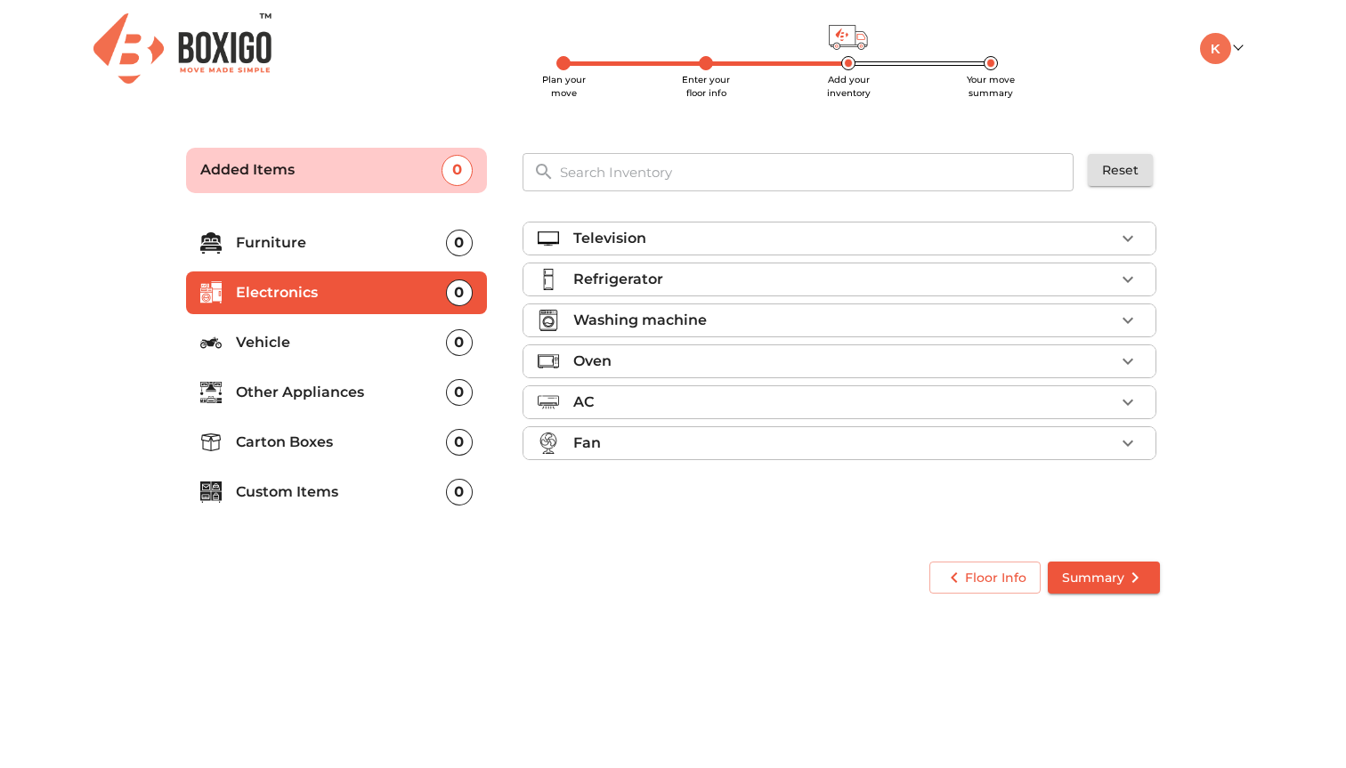
click at [722, 404] on div "AC" at bounding box center [843, 402] width 541 height 21
click at [717, 452] on div "Fan" at bounding box center [843, 443] width 541 height 21
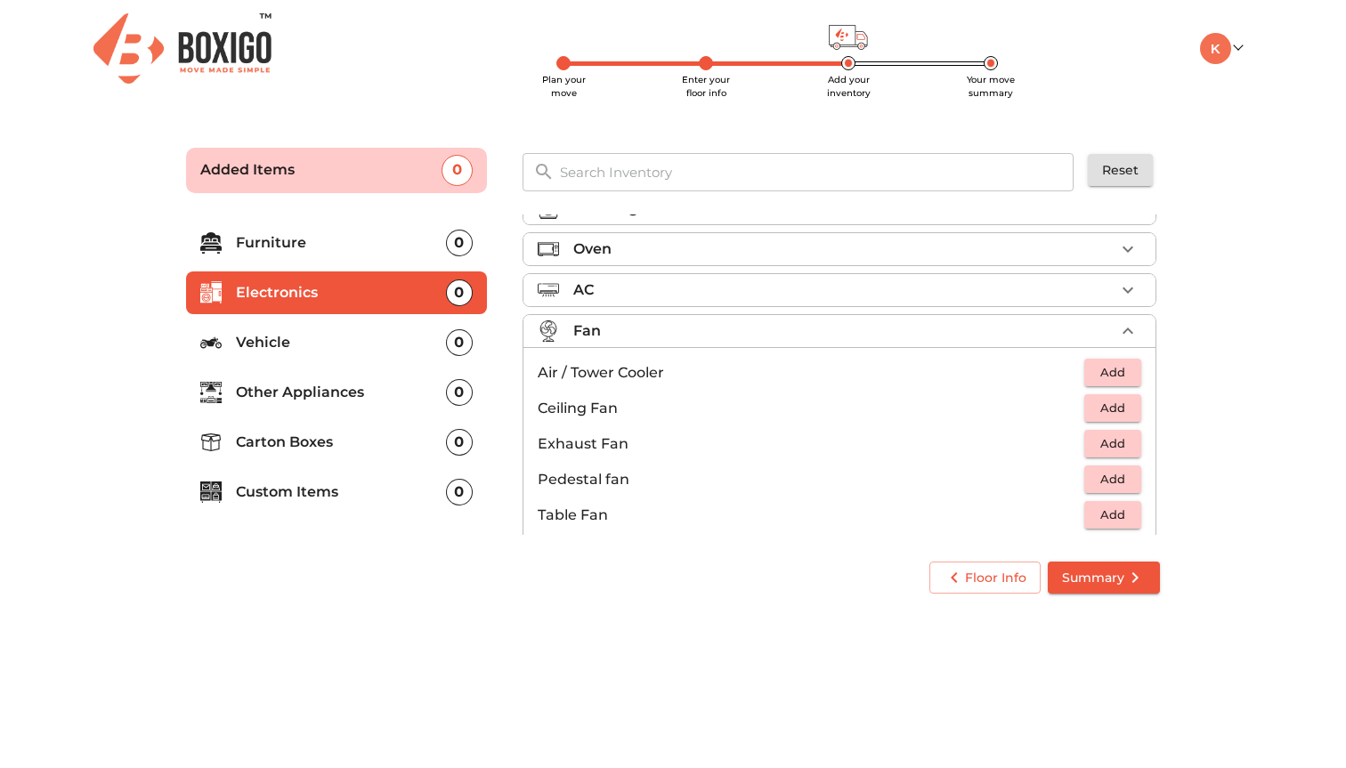
scroll to position [133, 0]
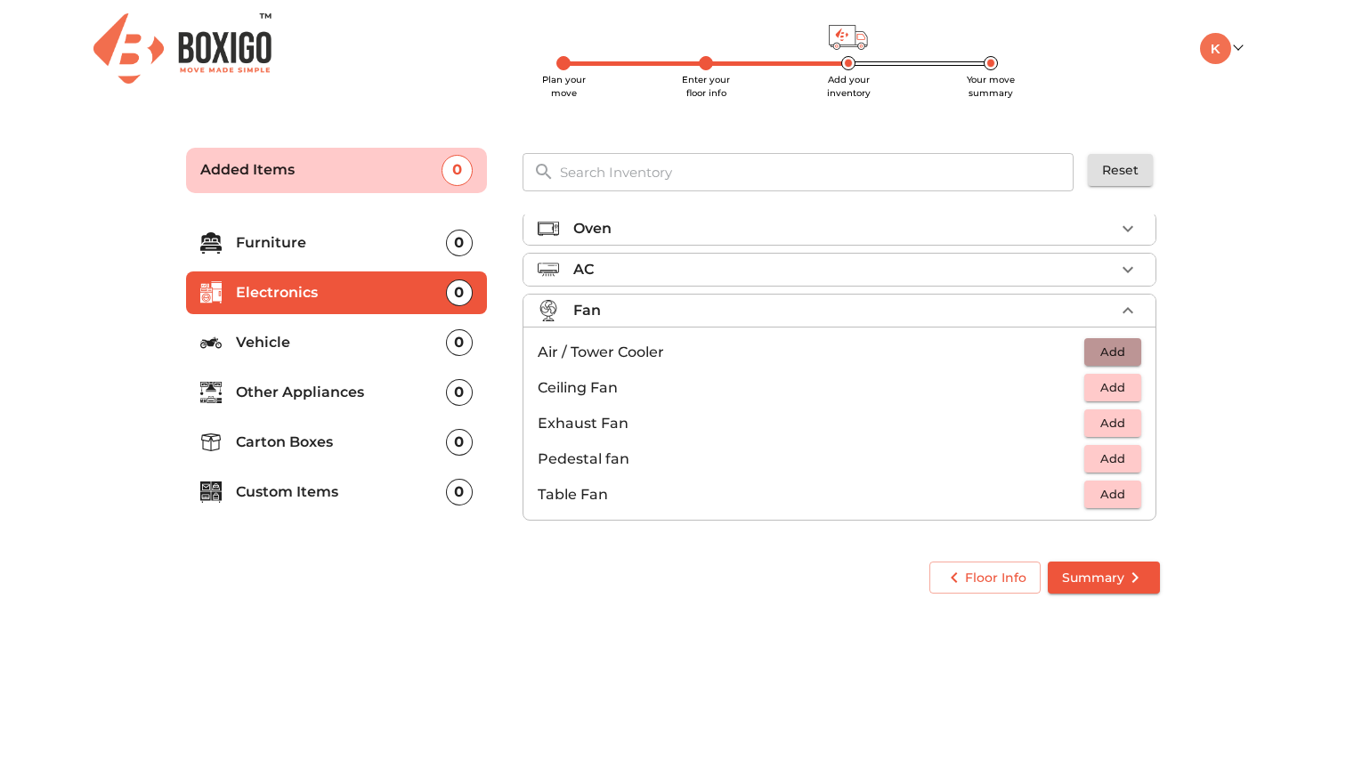
click at [1109, 353] on span "Add" at bounding box center [1112, 352] width 39 height 20
click at [704, 318] on div "Fan 1 Added" at bounding box center [843, 310] width 541 height 21
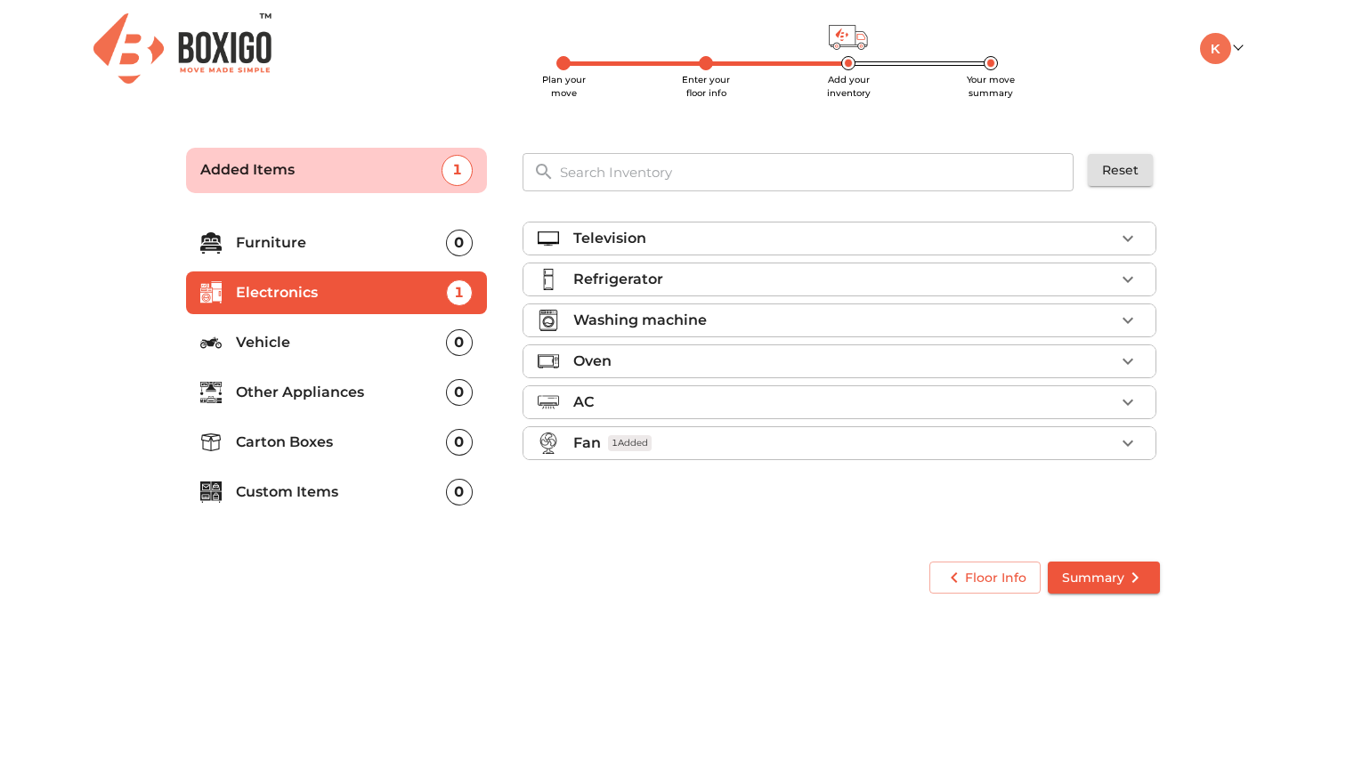
scroll to position [0, 0]
click at [313, 341] on p "Vehicle" at bounding box center [341, 342] width 210 height 21
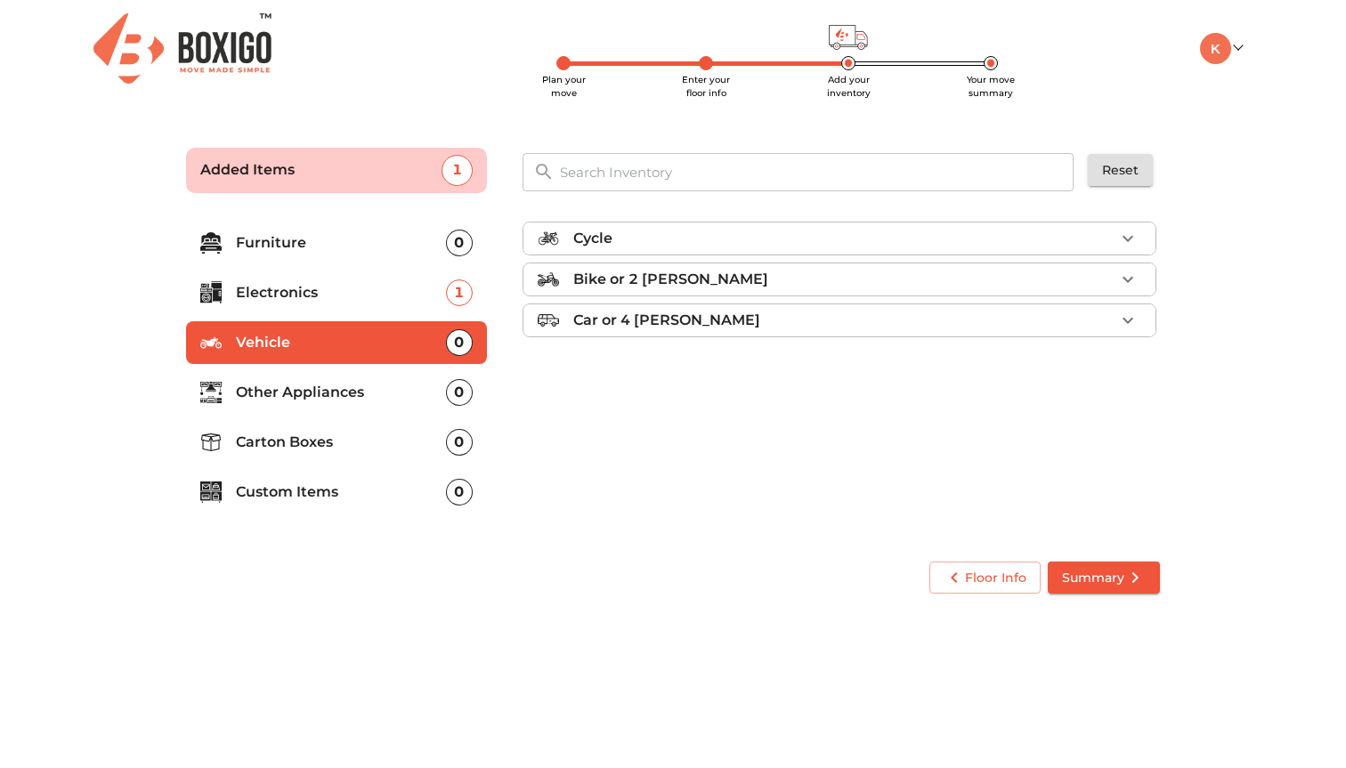
click at [863, 288] on div "Bike or 2 [PERSON_NAME]" at bounding box center [843, 279] width 541 height 21
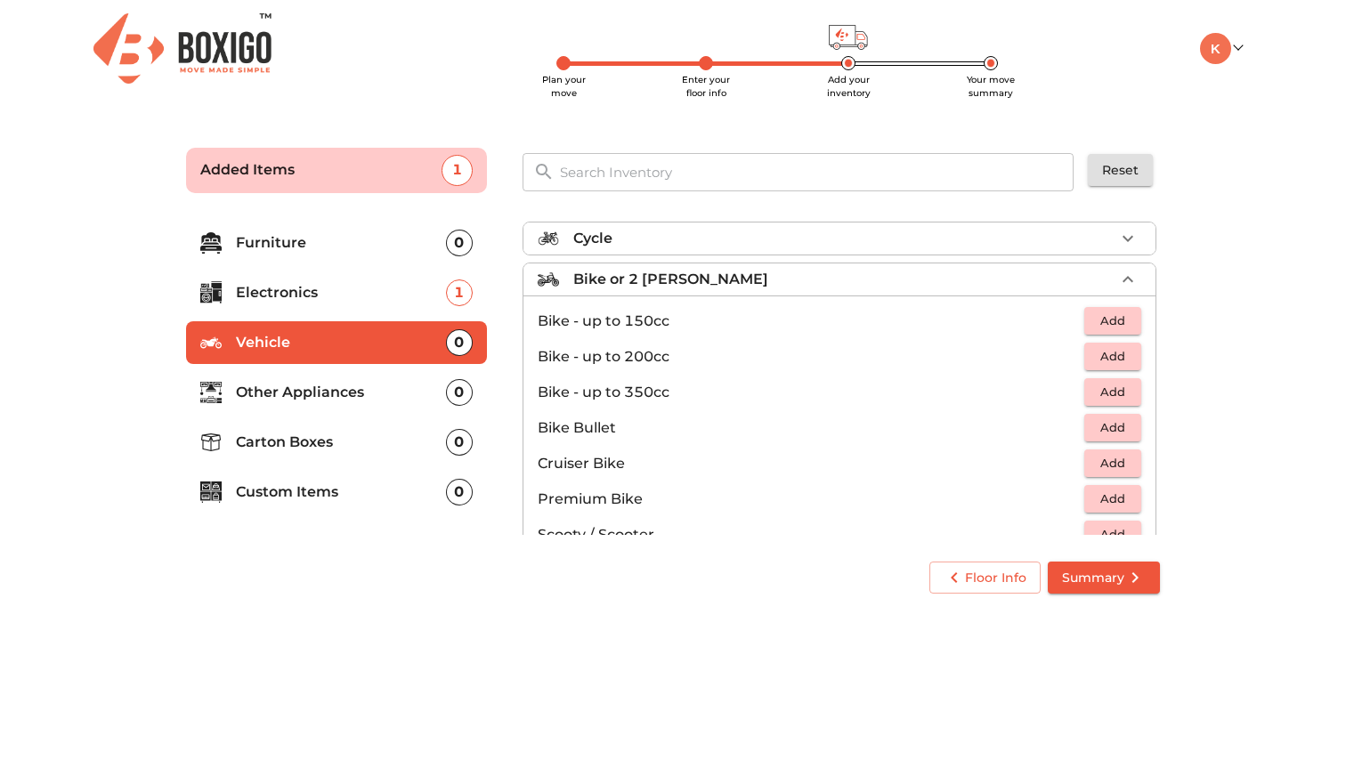
click at [1119, 361] on span "Add" at bounding box center [1112, 356] width 39 height 20
click at [951, 279] on div "Bike or 2 [PERSON_NAME] 1 Added" at bounding box center [843, 279] width 541 height 21
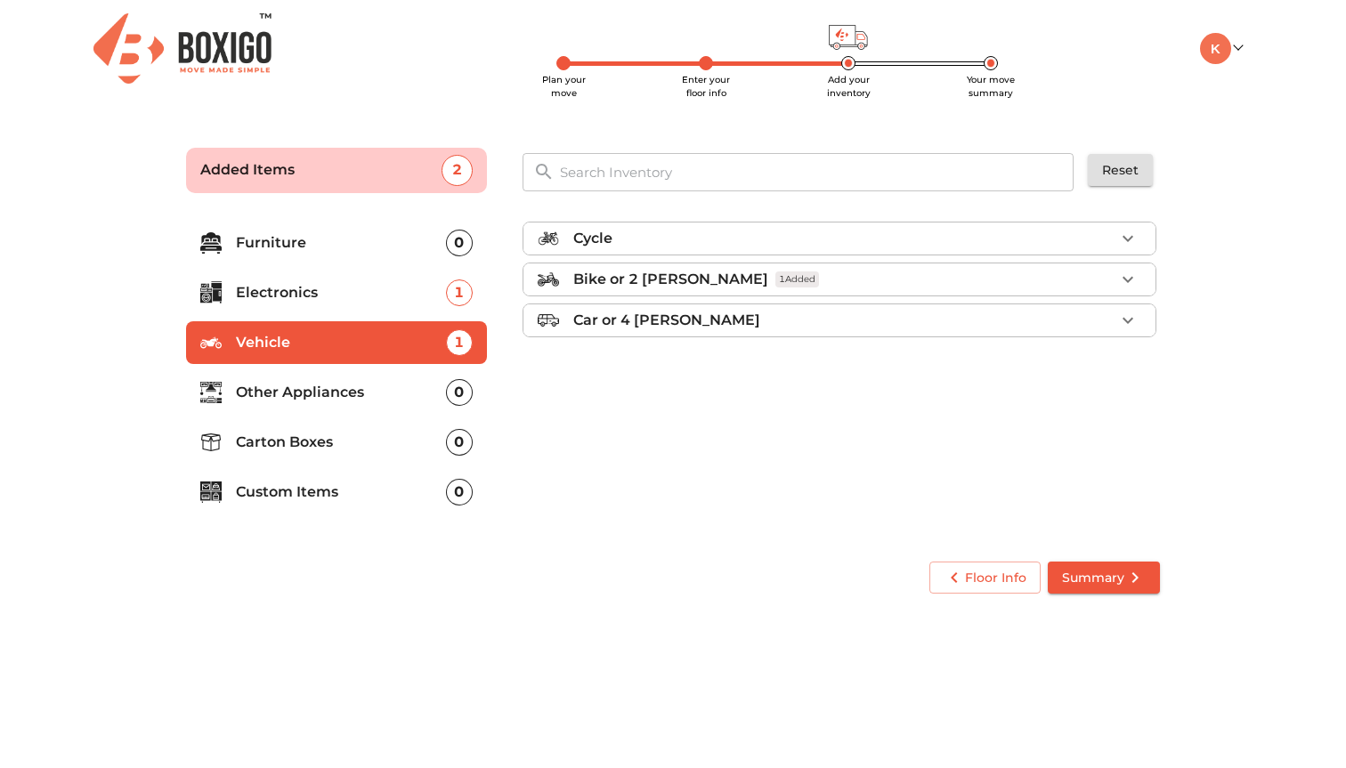
click at [831, 329] on div "Car or 4 [PERSON_NAME]" at bounding box center [843, 320] width 541 height 21
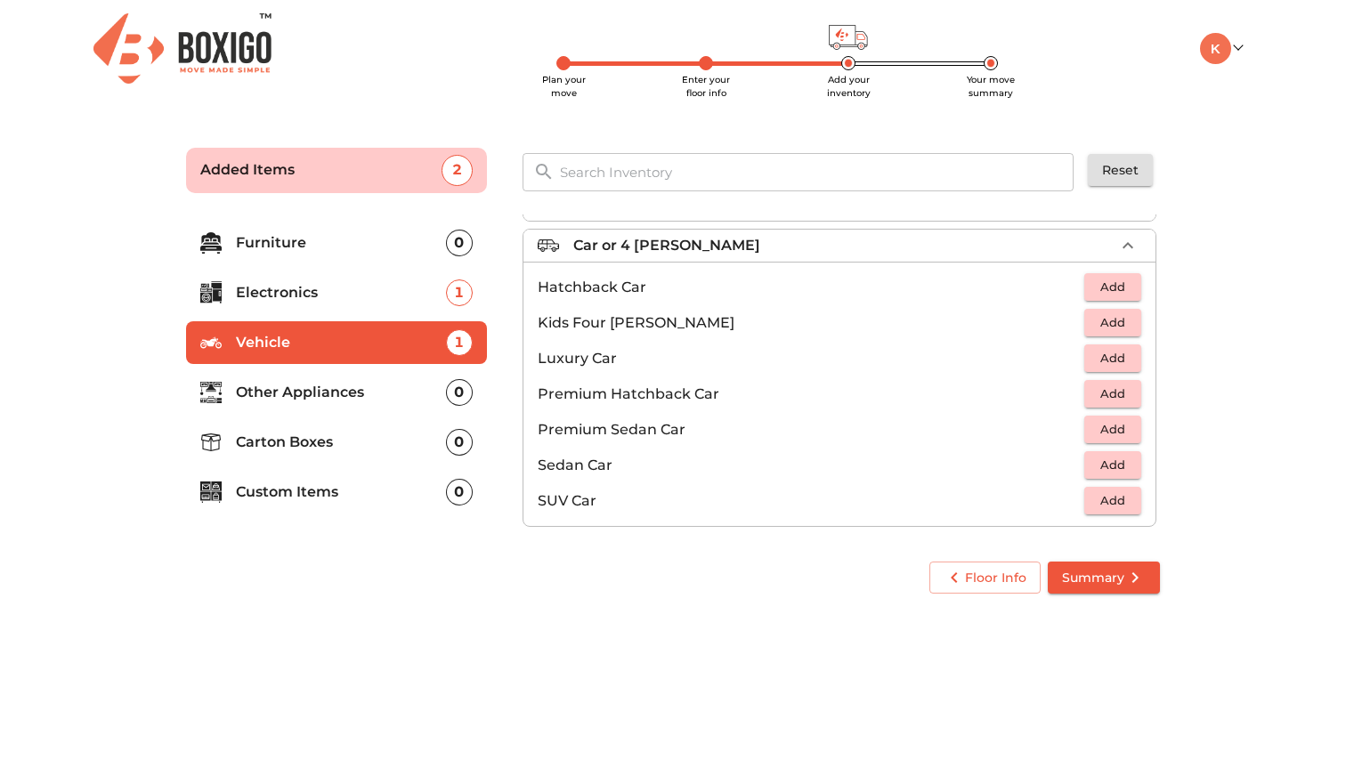
scroll to position [81, 0]
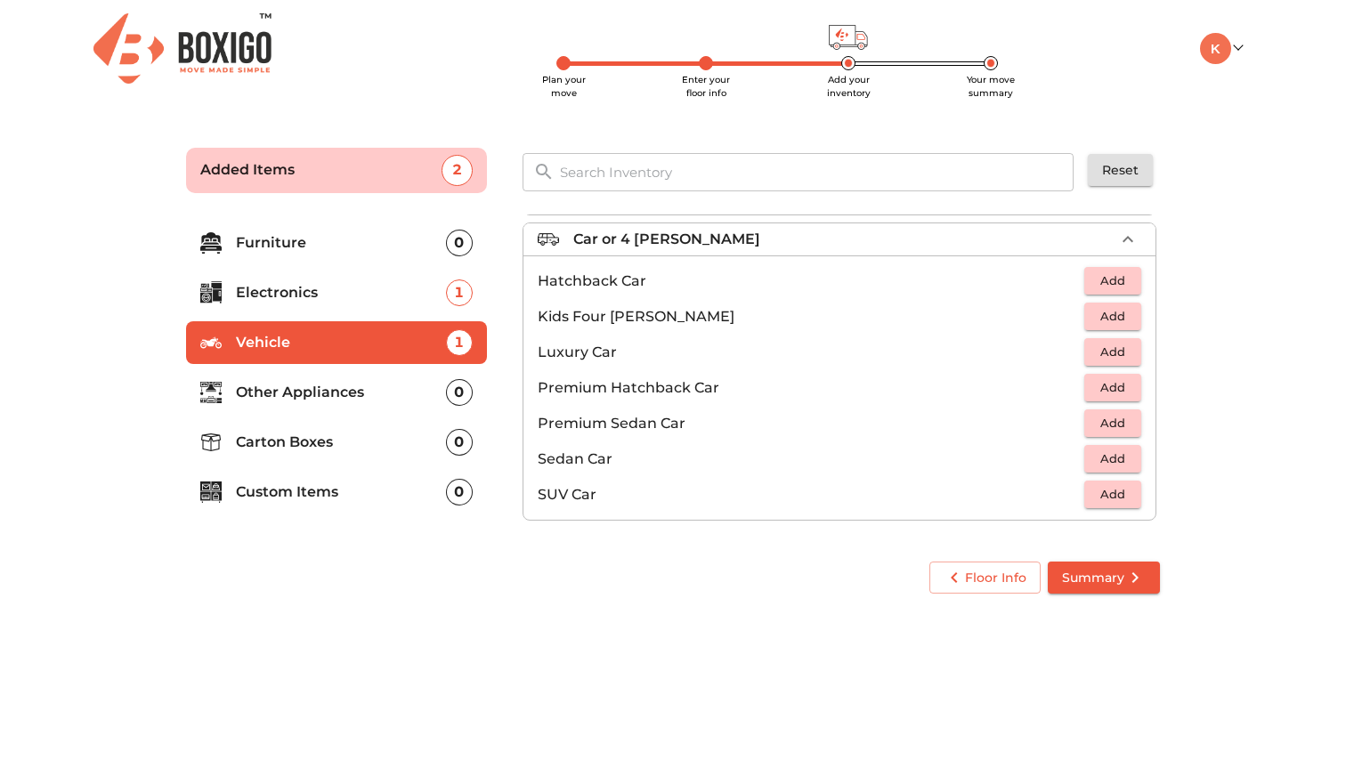
click at [1105, 392] on span "Add" at bounding box center [1112, 387] width 39 height 20
click at [816, 233] on div "Car or 4 [PERSON_NAME] 1 Added" at bounding box center [843, 239] width 541 height 21
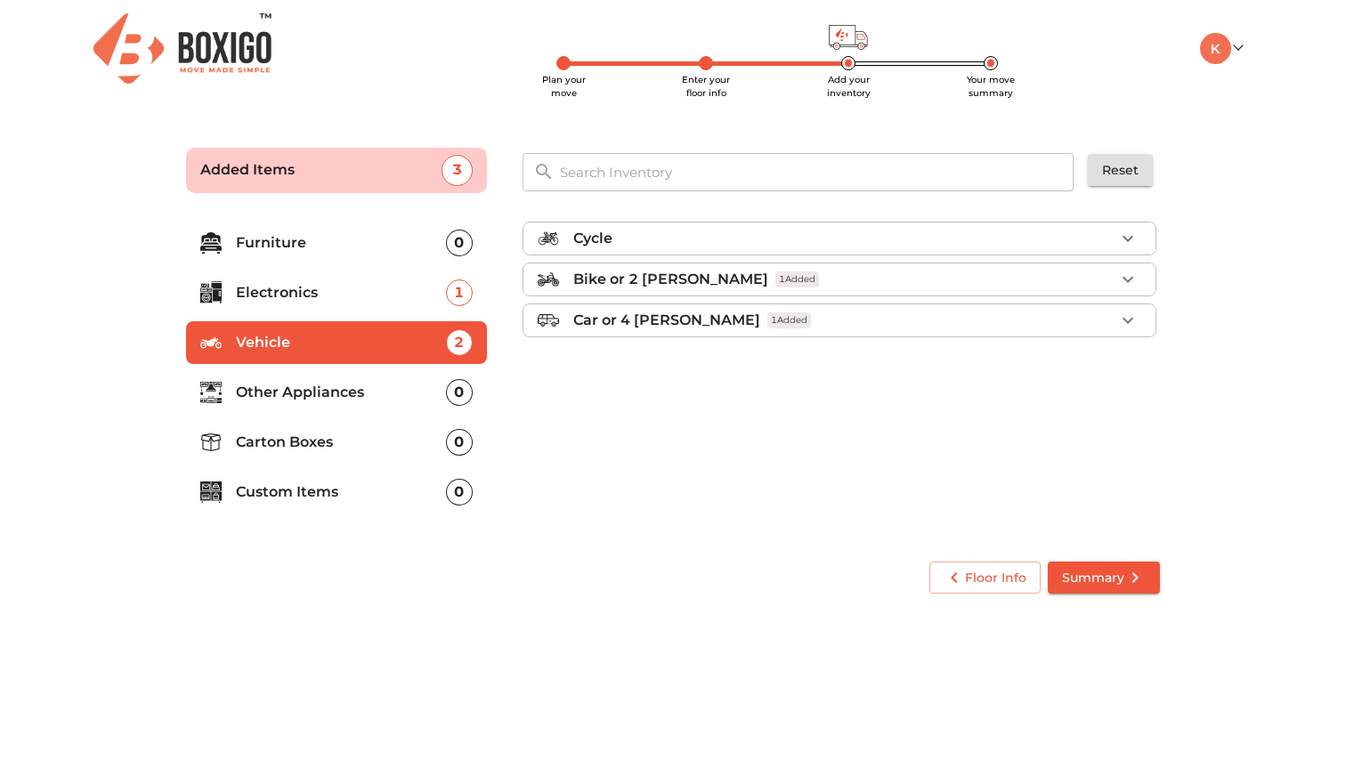
scroll to position [0, 0]
click at [453, 445] on div "0" at bounding box center [459, 442] width 27 height 27
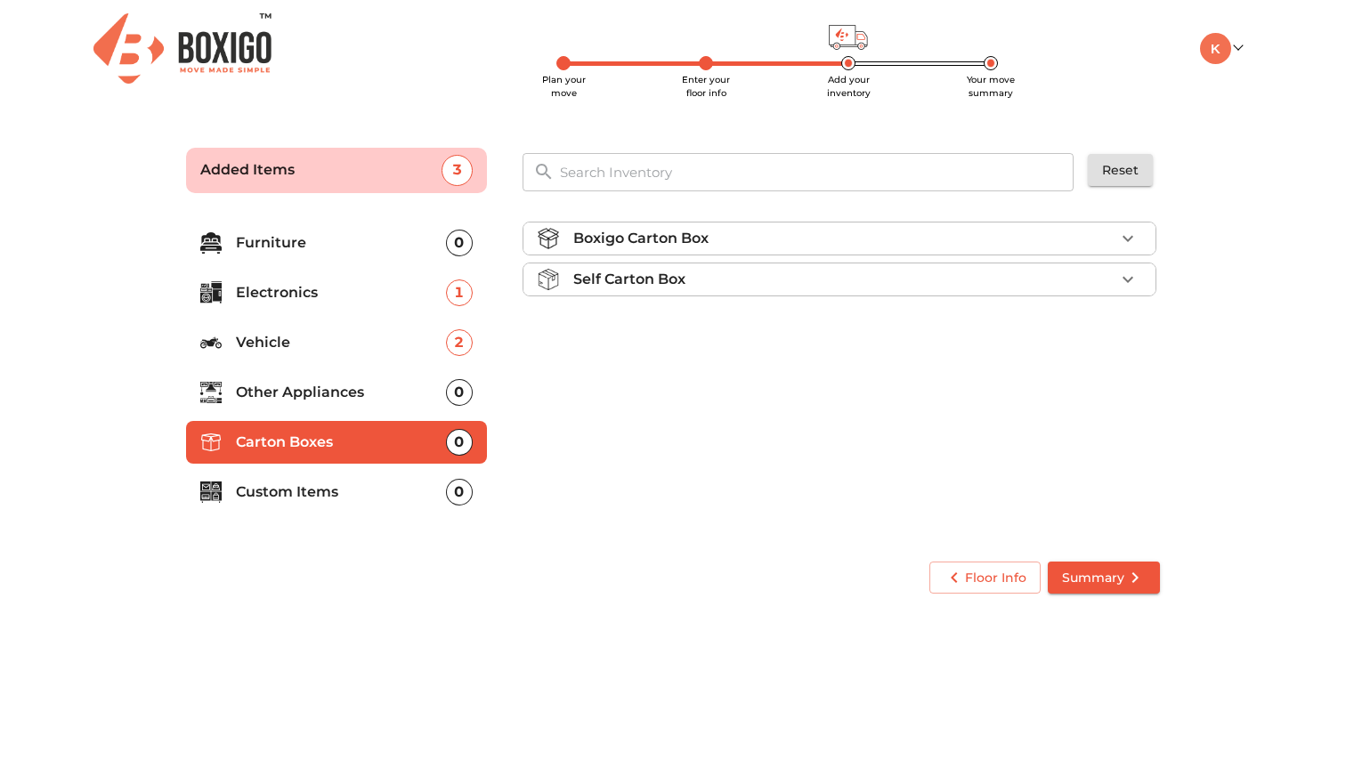
click at [877, 232] on div "Boxigo Carton Box" at bounding box center [843, 238] width 541 height 21
click at [1113, 279] on span "Add" at bounding box center [1112, 280] width 39 height 20
click at [1132, 279] on icon "button" at bounding box center [1127, 280] width 12 height 12
click at [370, 491] on p "Custom Items" at bounding box center [341, 491] width 210 height 21
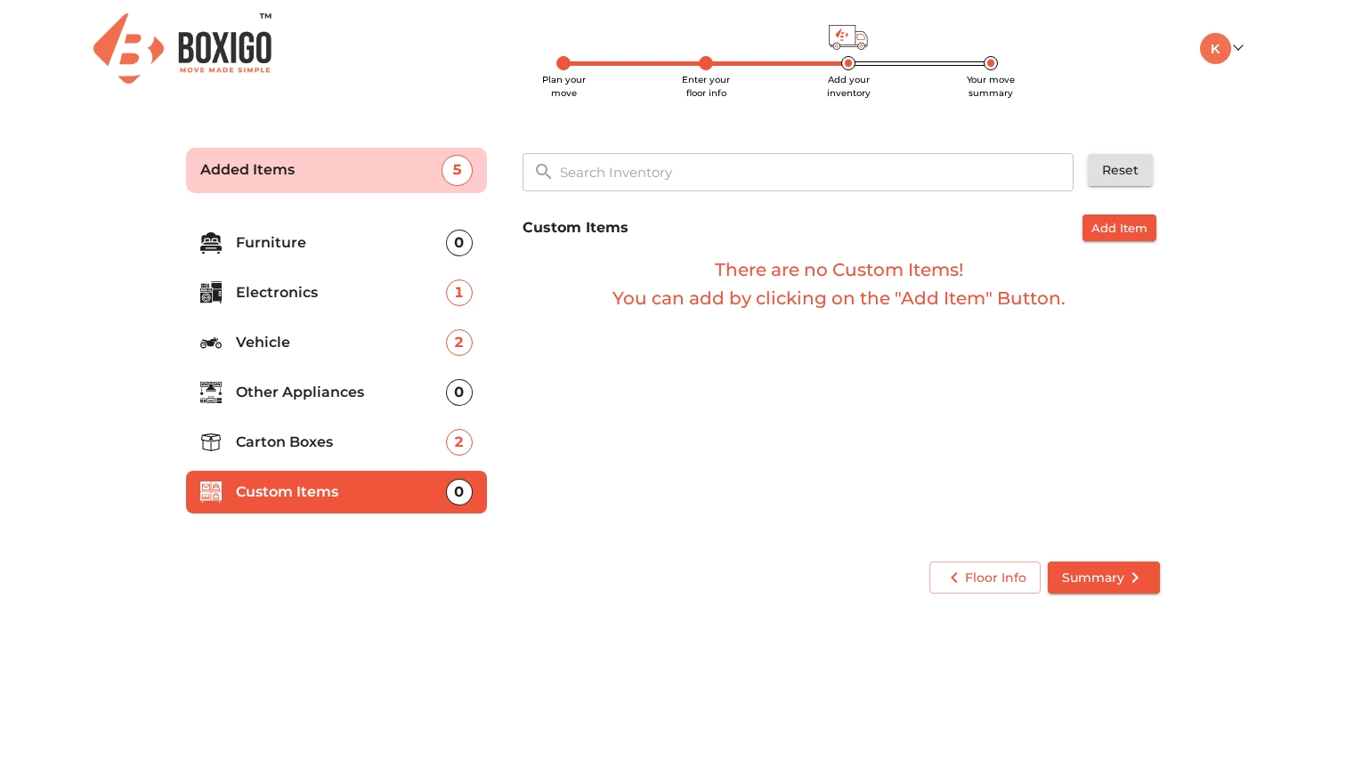
click at [325, 446] on p "Carton Boxes" at bounding box center [341, 442] width 210 height 21
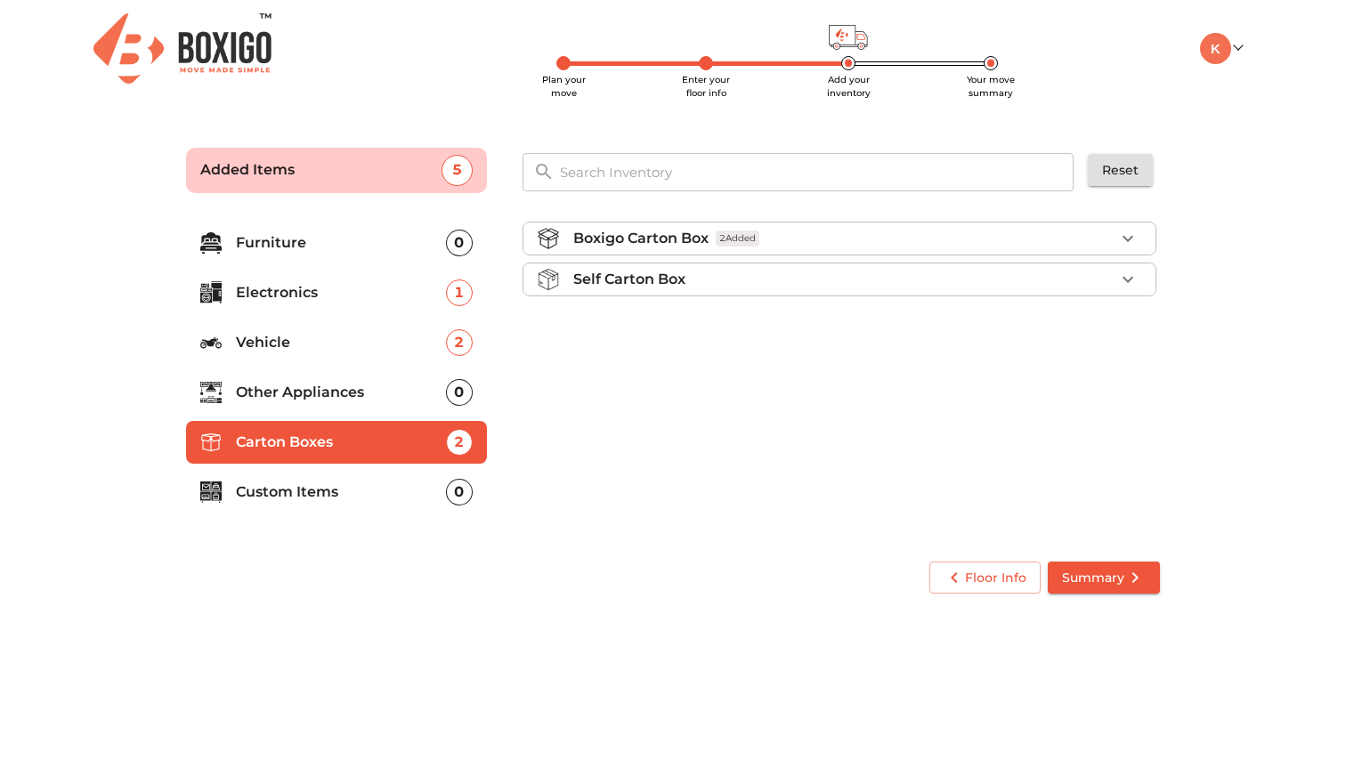
click at [633, 283] on p "Self Carton Box" at bounding box center [629, 279] width 112 height 21
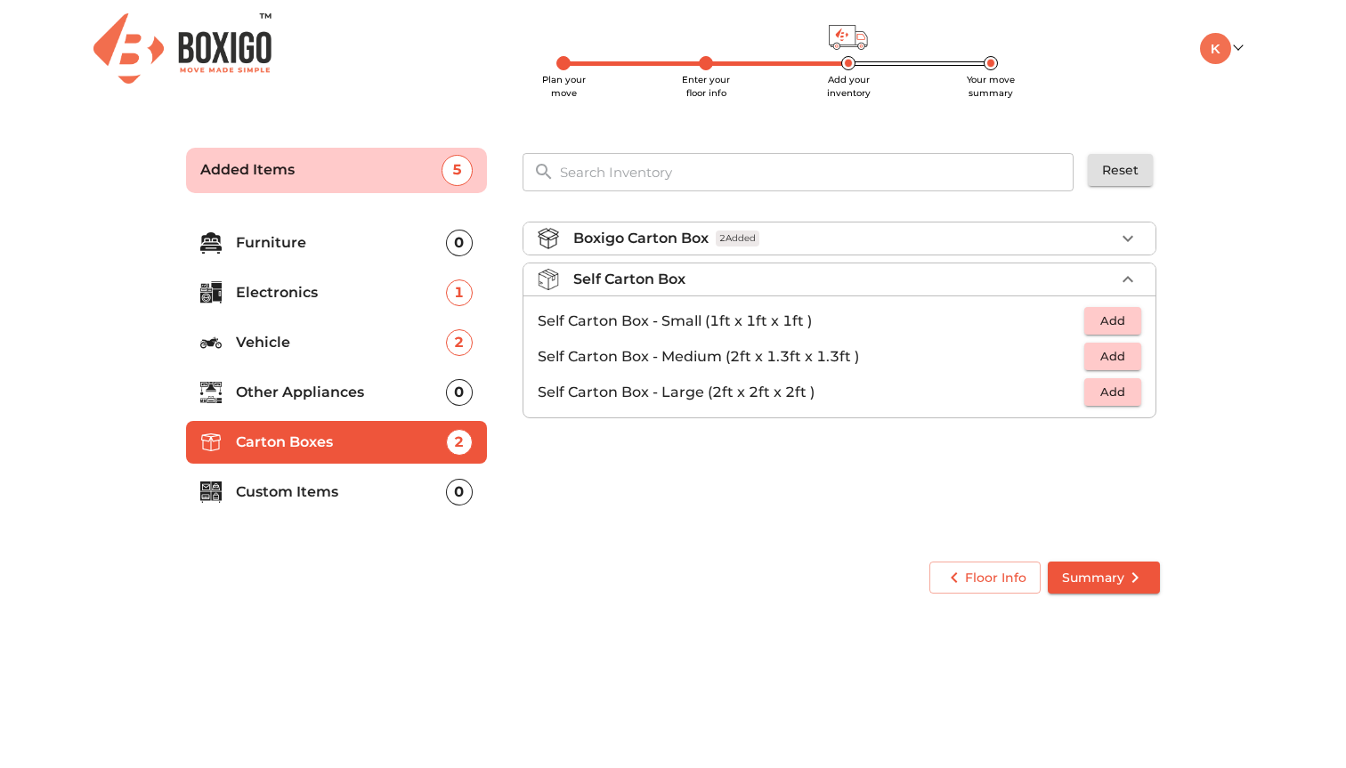
click at [307, 390] on p "Other Appliances" at bounding box center [341, 392] width 210 height 21
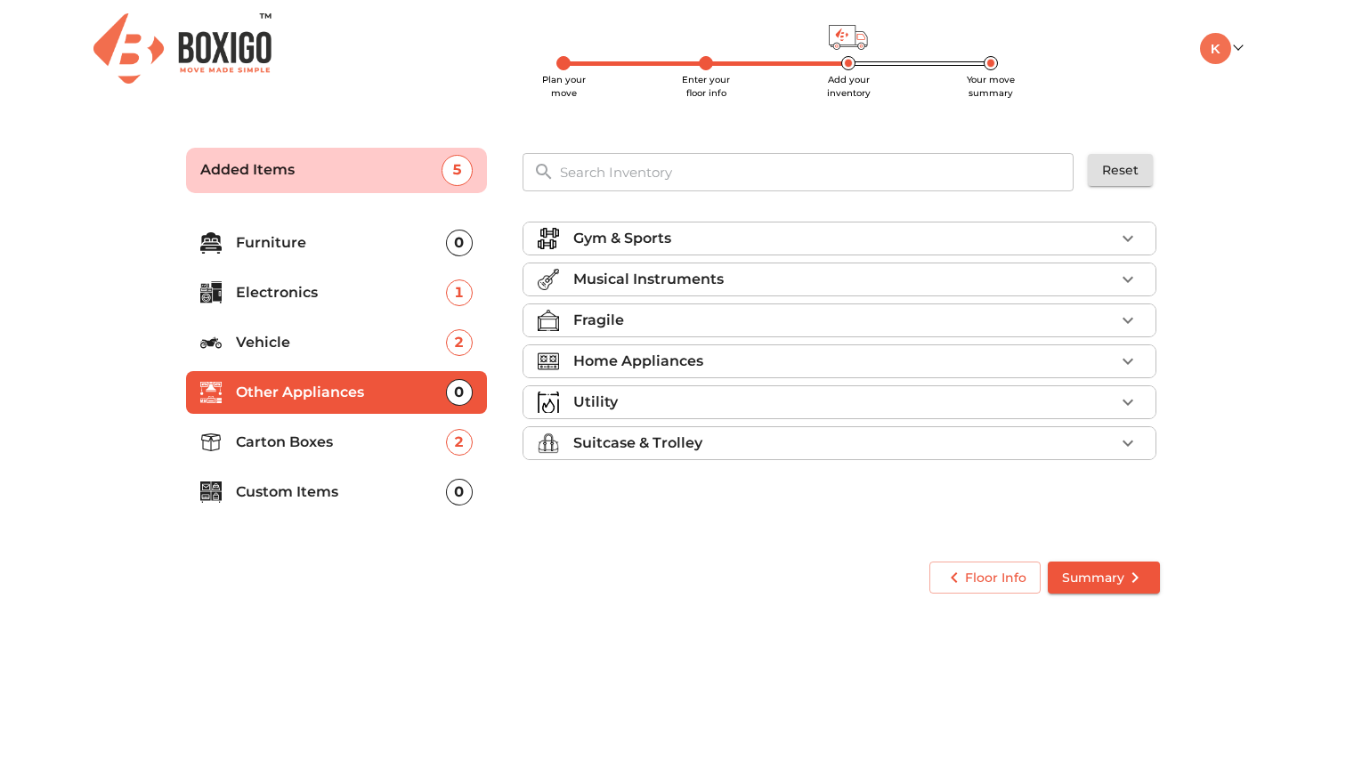
click at [330, 242] on p "Furniture" at bounding box center [341, 242] width 210 height 21
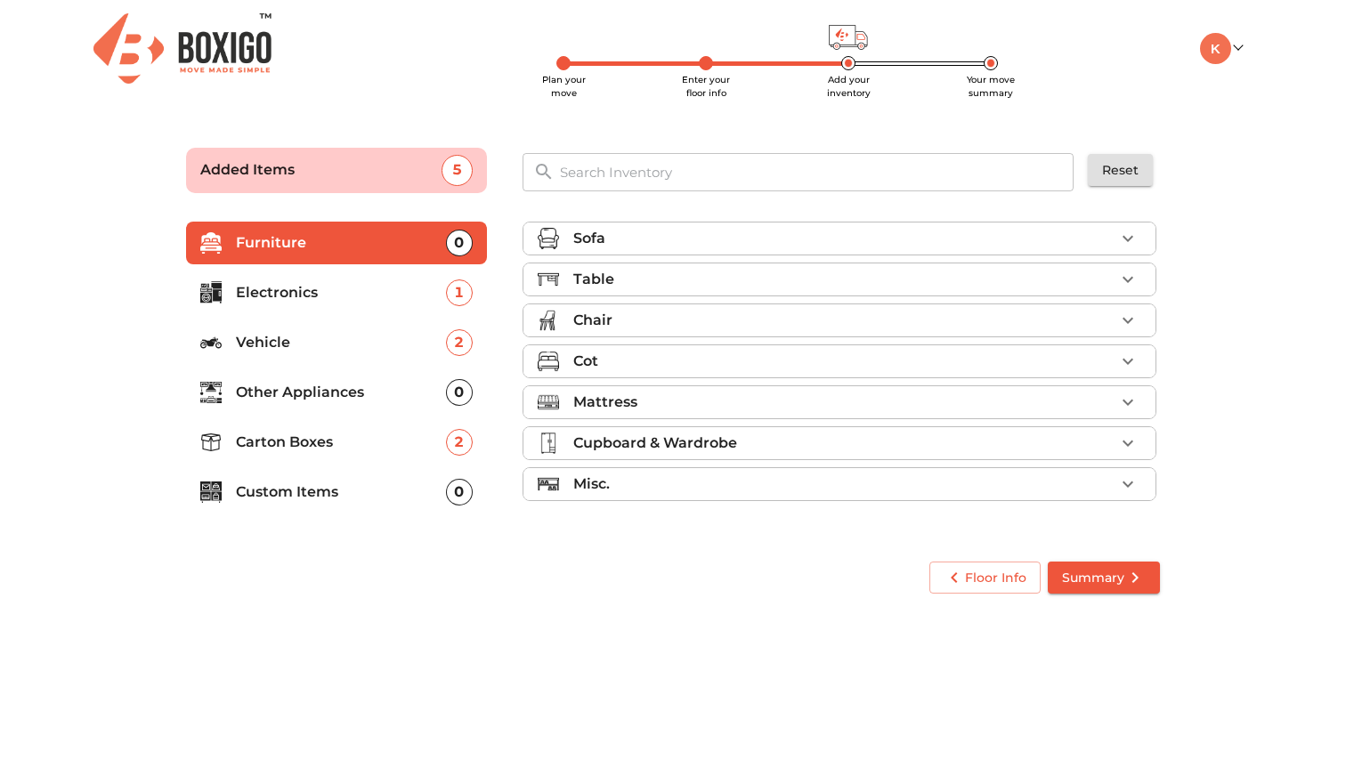
click at [659, 480] on div "Misc." at bounding box center [843, 483] width 541 height 21
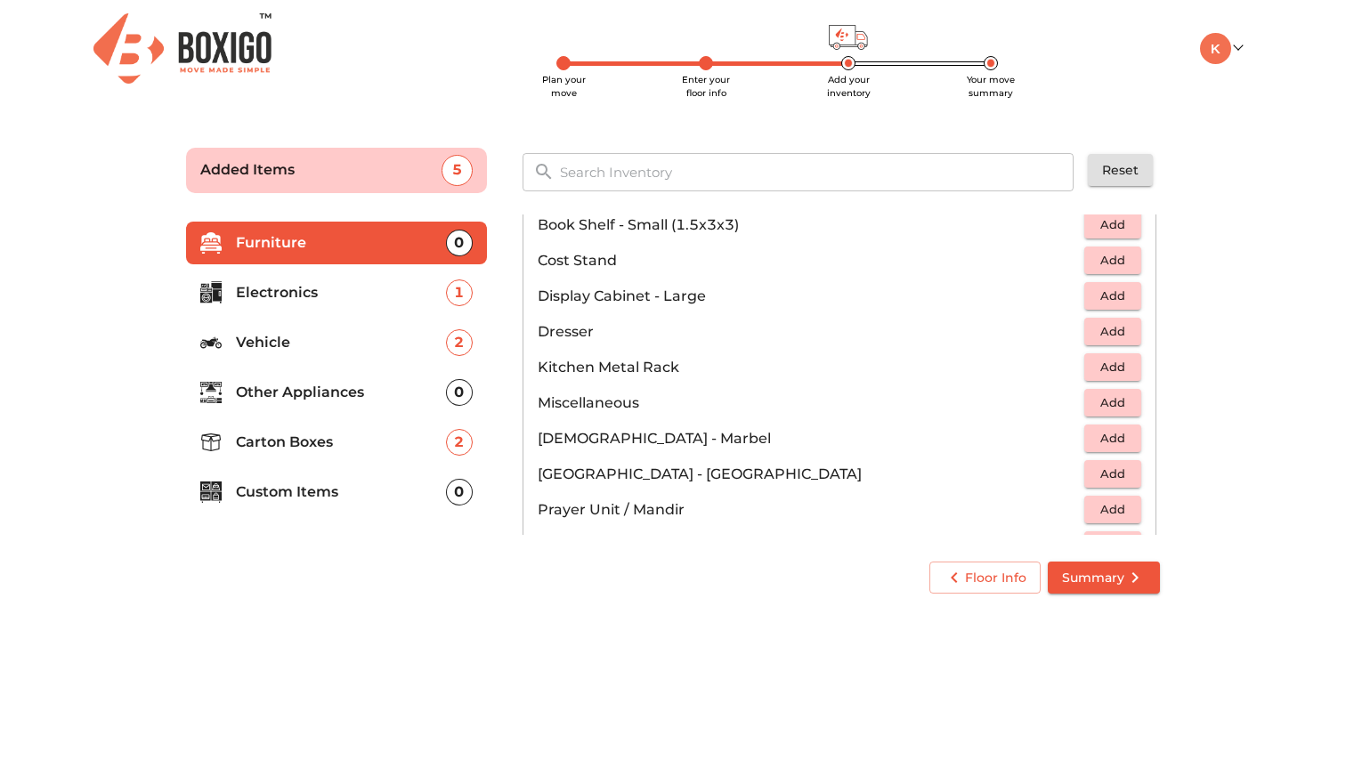
scroll to position [335, 0]
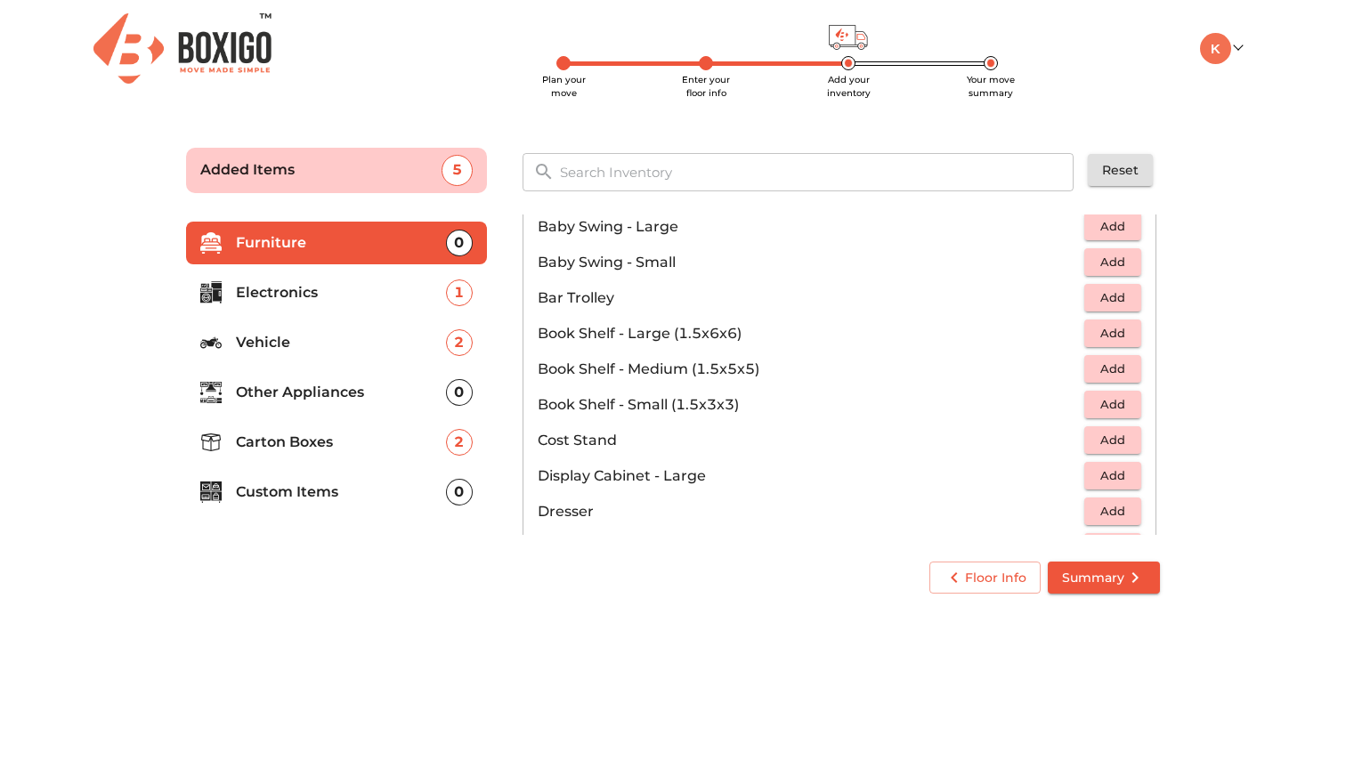
click at [631, 171] on input "text" at bounding box center [817, 172] width 537 height 38
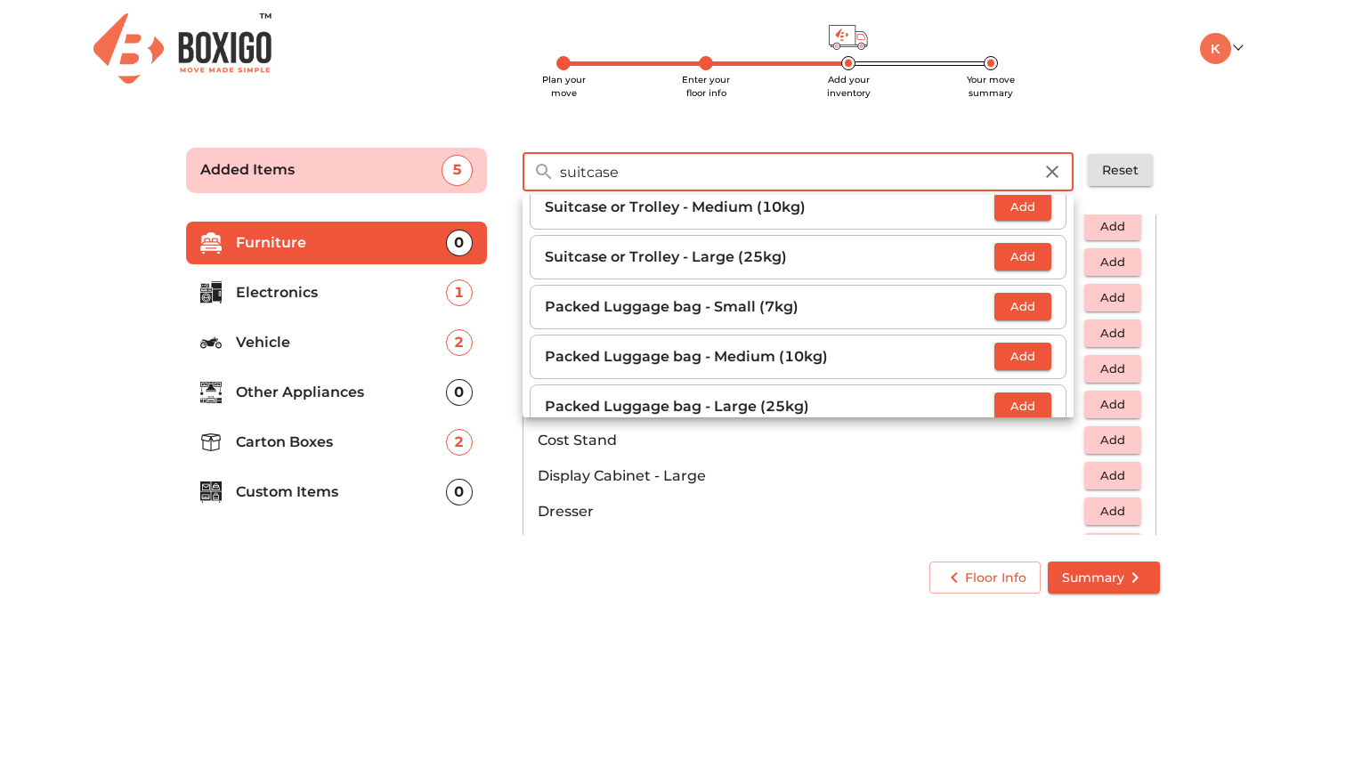
scroll to position [61, 0]
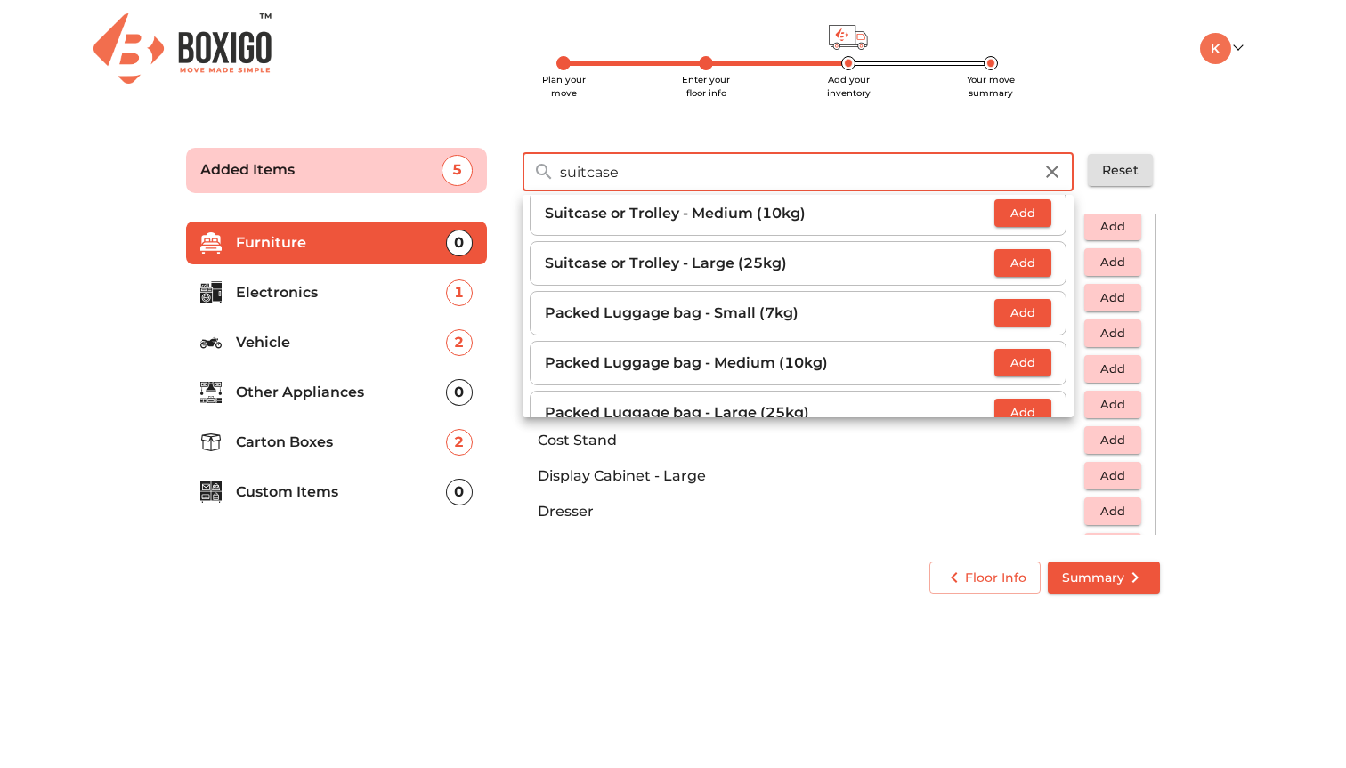
type input "suitcase"
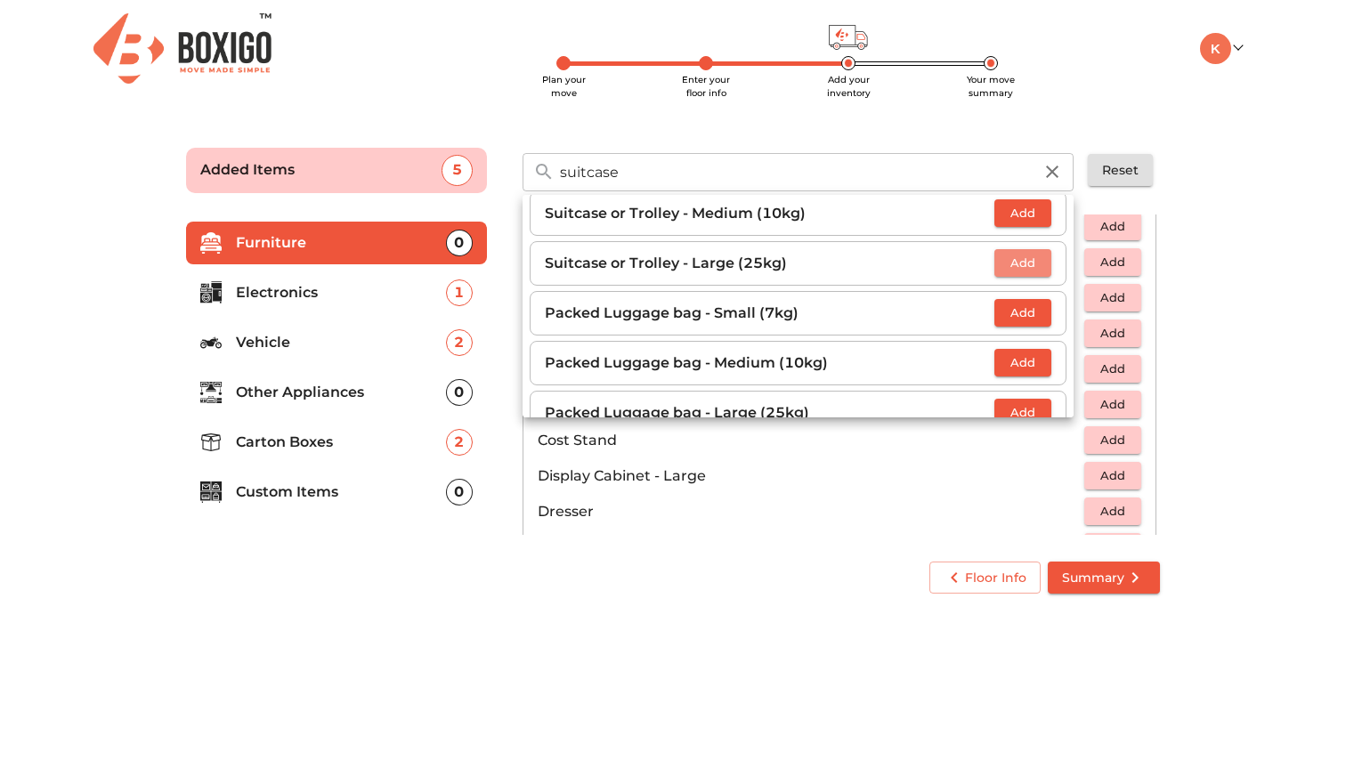
click at [1018, 262] on span "Add" at bounding box center [1022, 263] width 39 height 20
click at [756, 119] on div "Plan your move Enter your floor info Add your inventory Your move summary My Mo…" at bounding box center [673, 305] width 1346 height 611
click at [1048, 166] on icon "button" at bounding box center [1052, 172] width 12 height 12
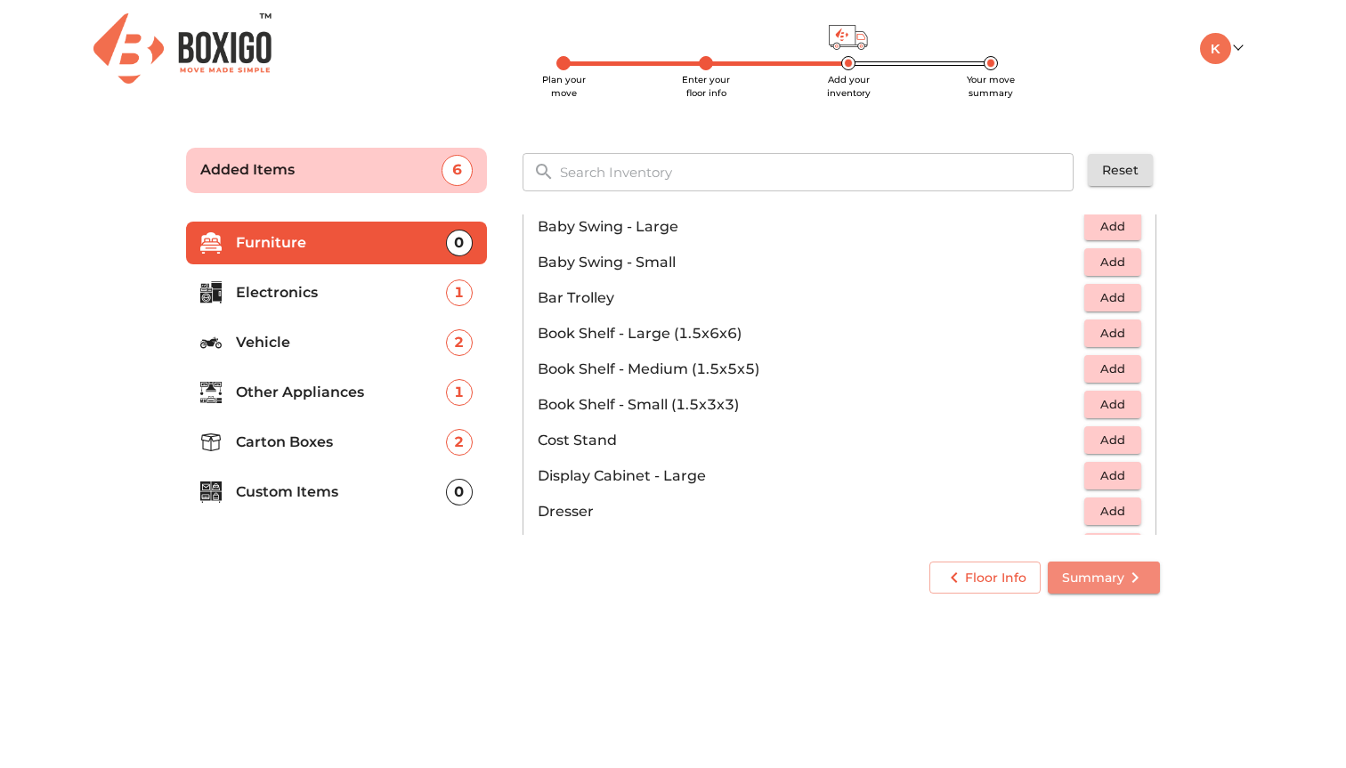
click at [1113, 585] on span "Summary" at bounding box center [1104, 578] width 84 height 22
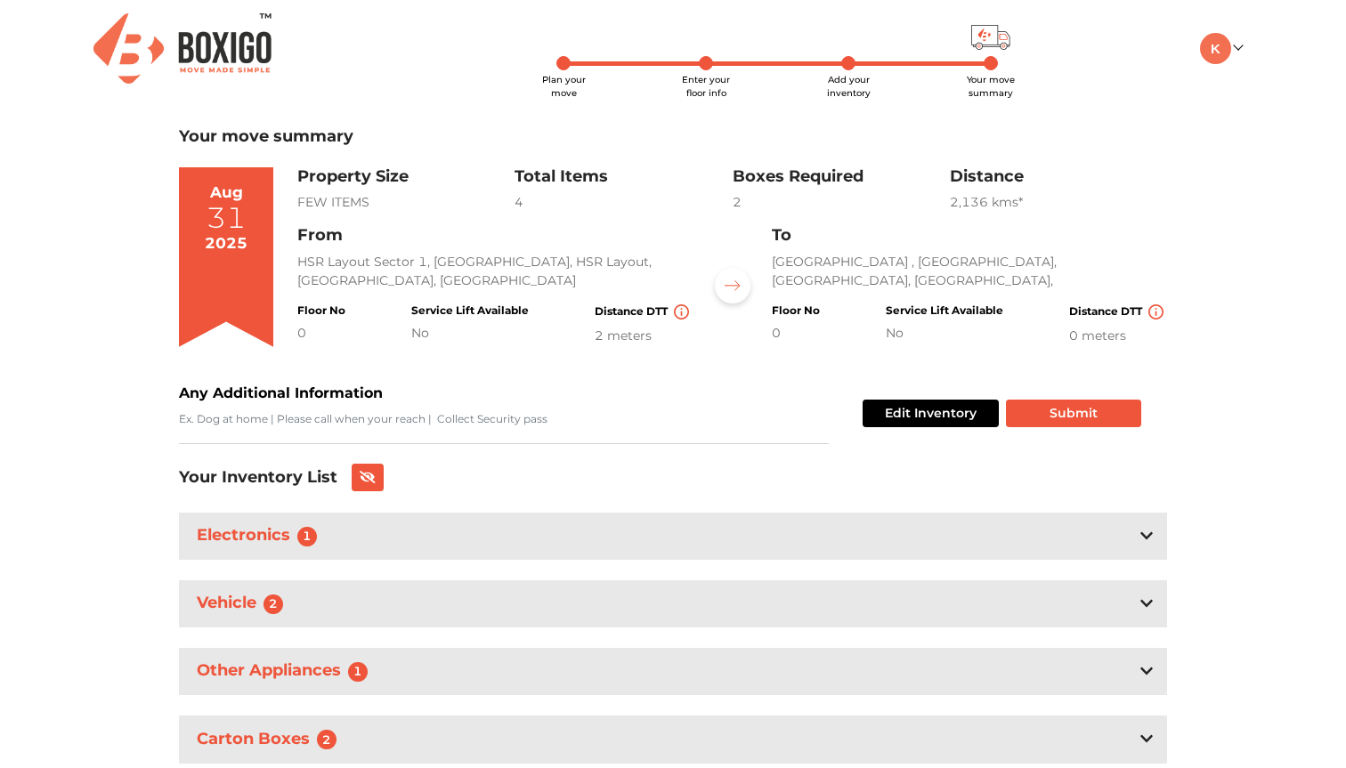
scroll to position [60, 0]
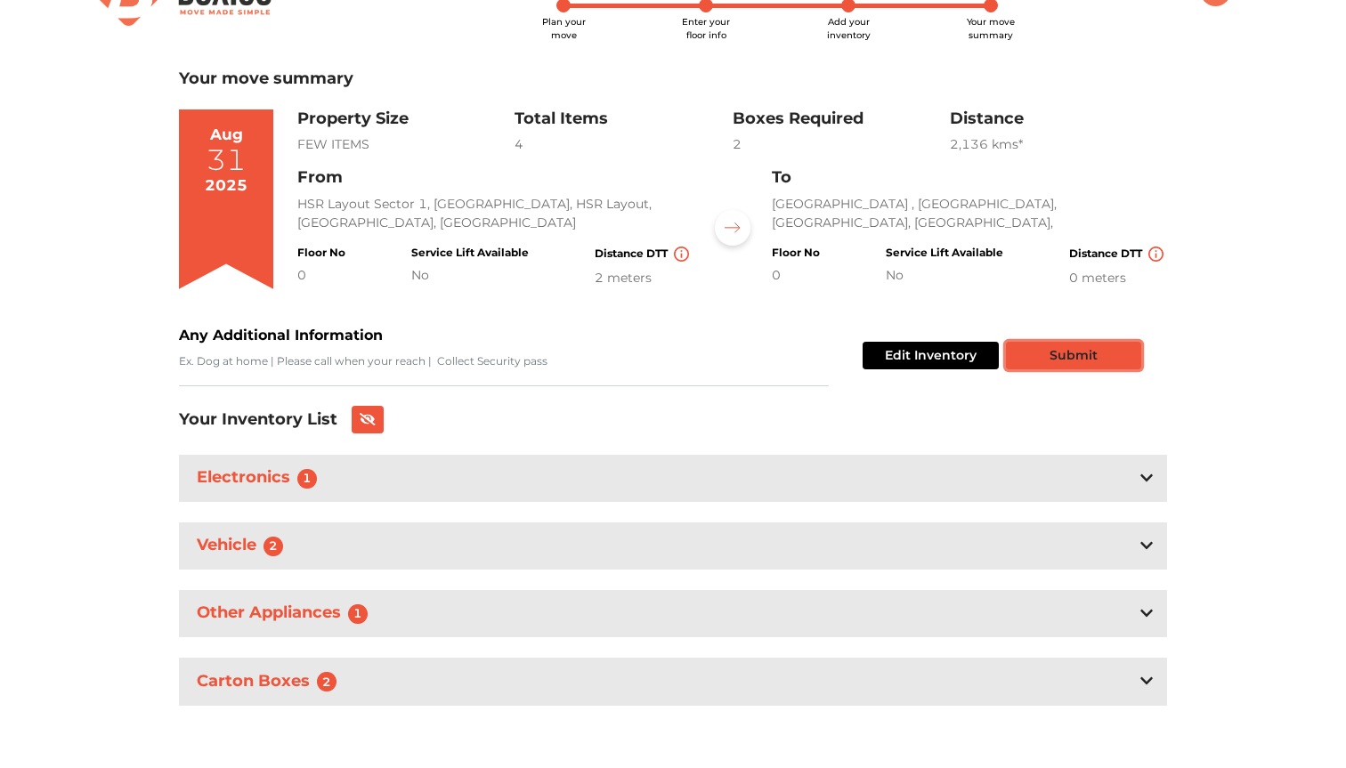
click at [1080, 350] on button "Submit" at bounding box center [1073, 356] width 135 height 28
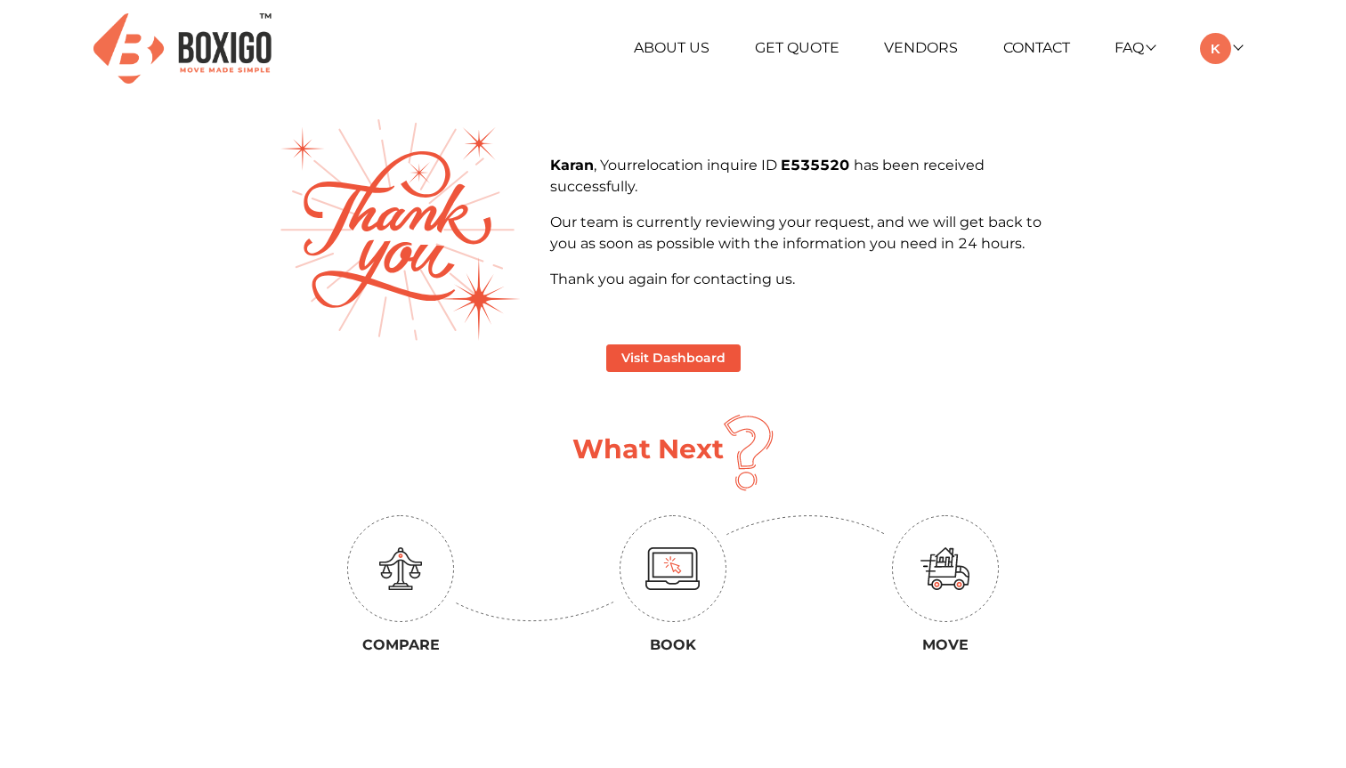
click at [686, 588] on img at bounding box center [672, 568] width 55 height 43
click at [677, 360] on button "Visit Dashboard" at bounding box center [673, 358] width 134 height 28
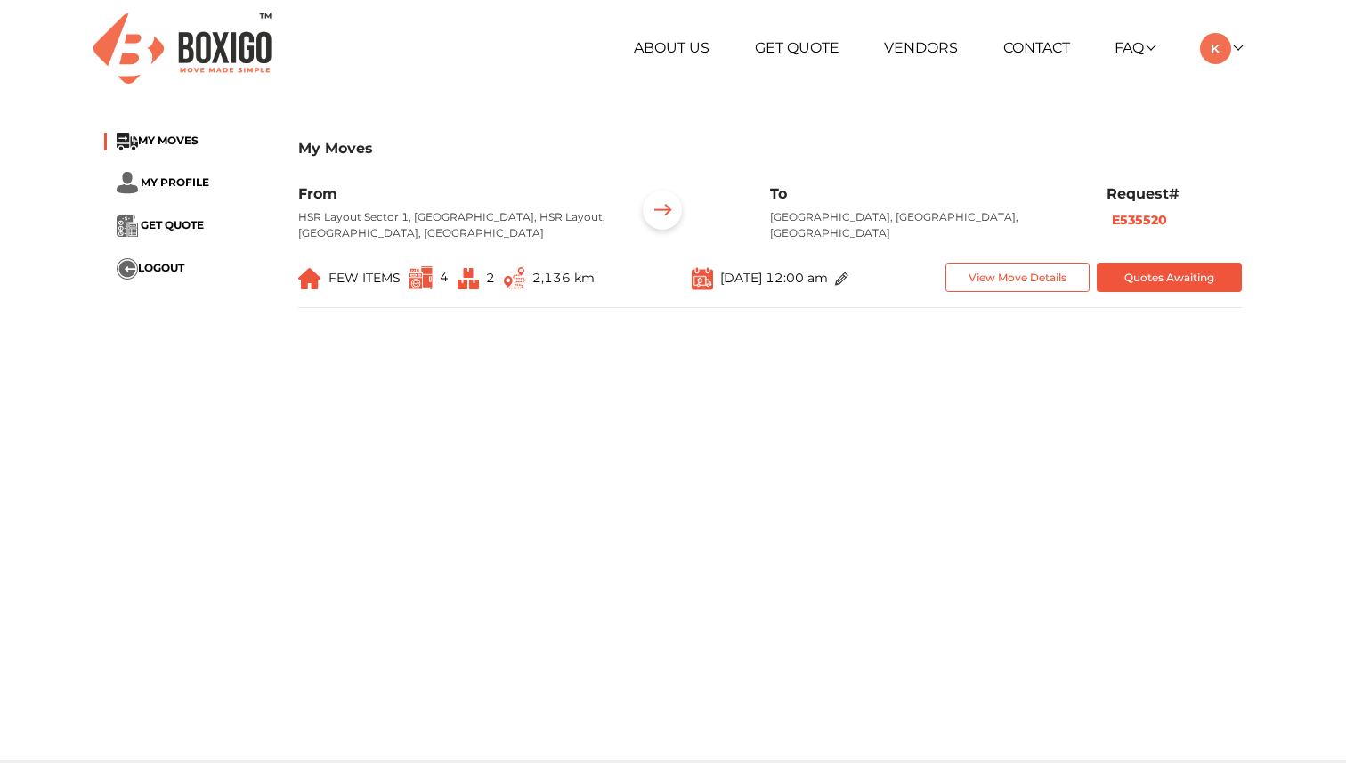
click at [546, 273] on span "2,136 km" at bounding box center [563, 278] width 62 height 16
